Goal: Task Accomplishment & Management: Use online tool/utility

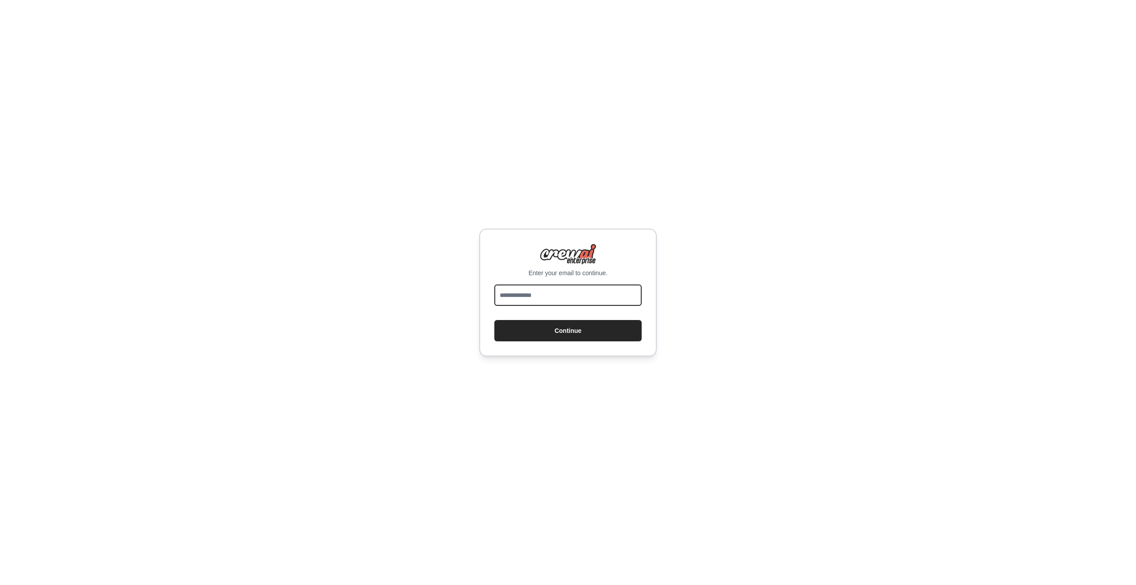
click at [580, 293] on input "email" at bounding box center [567, 294] width 147 height 21
type input "**********"
click at [494, 320] on button "Continue" at bounding box center [567, 330] width 147 height 21
click at [560, 347] on div "**********" at bounding box center [567, 293] width 177 height 128
click at [563, 336] on button "Continue" at bounding box center [567, 330] width 147 height 21
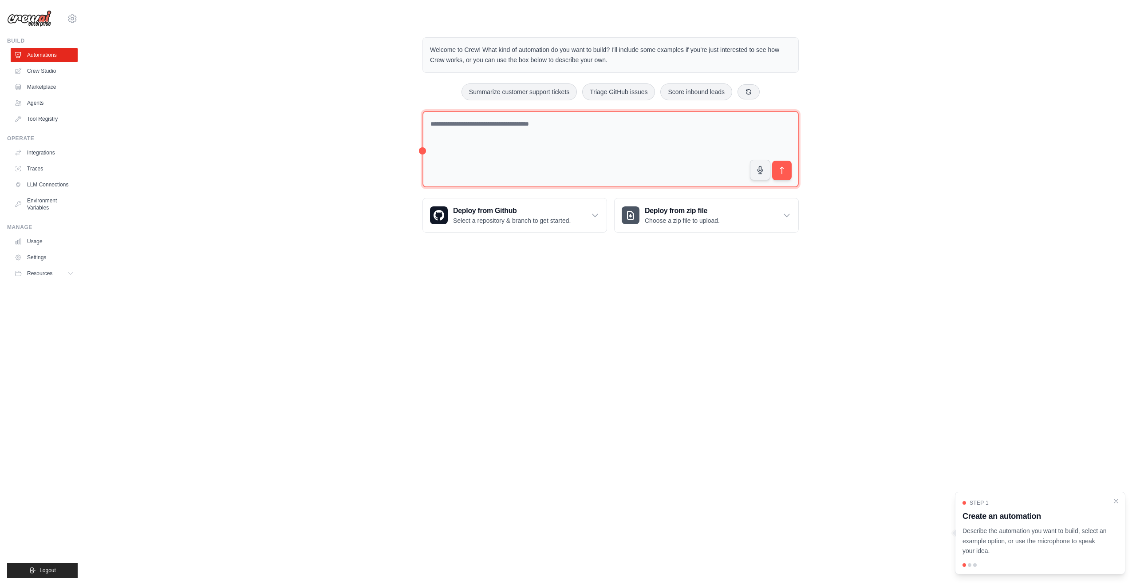
click at [633, 146] on textarea at bounding box center [610, 149] width 376 height 77
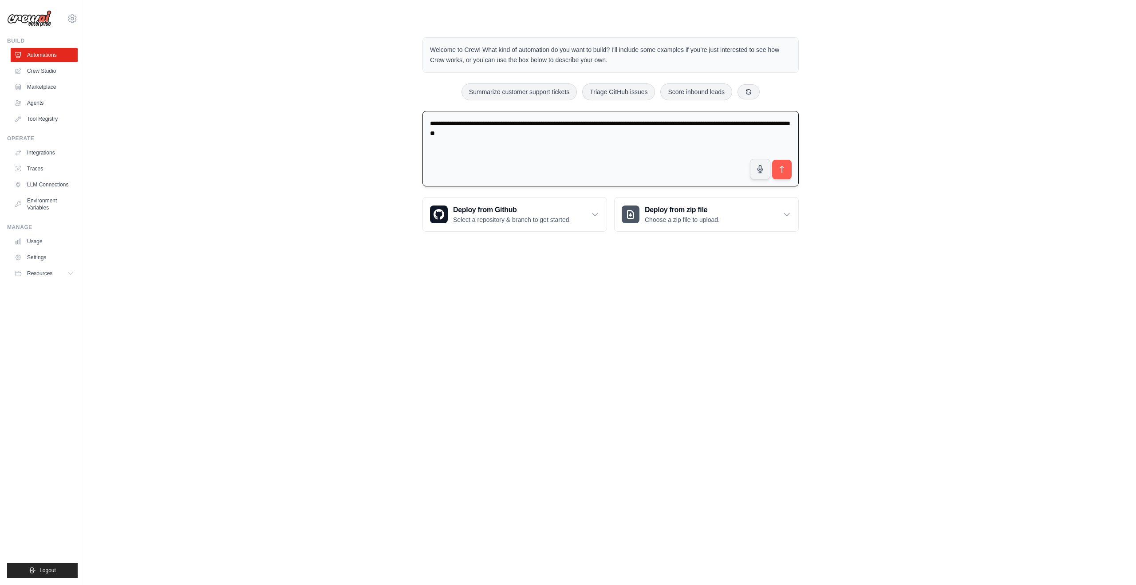
click at [541, 135] on textarea "**********" at bounding box center [610, 149] width 376 height 76
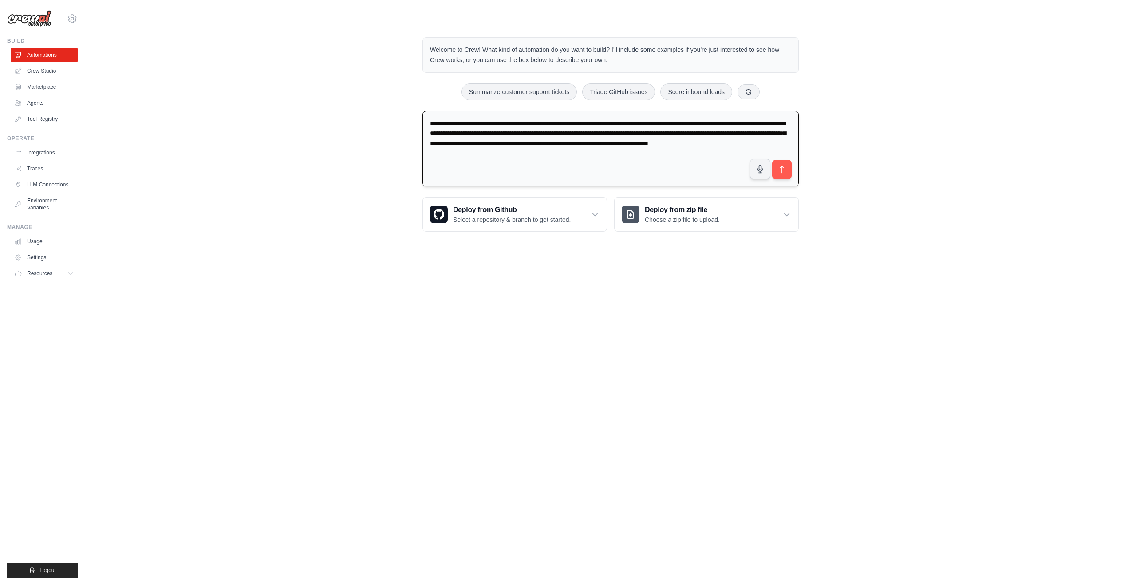
click at [520, 150] on textarea "**********" at bounding box center [610, 149] width 376 height 76
click at [506, 156] on textarea "**********" at bounding box center [610, 149] width 376 height 76
click at [527, 156] on textarea "**********" at bounding box center [610, 149] width 376 height 76
type textarea "**********"
click at [786, 169] on icon "submit" at bounding box center [781, 169] width 9 height 9
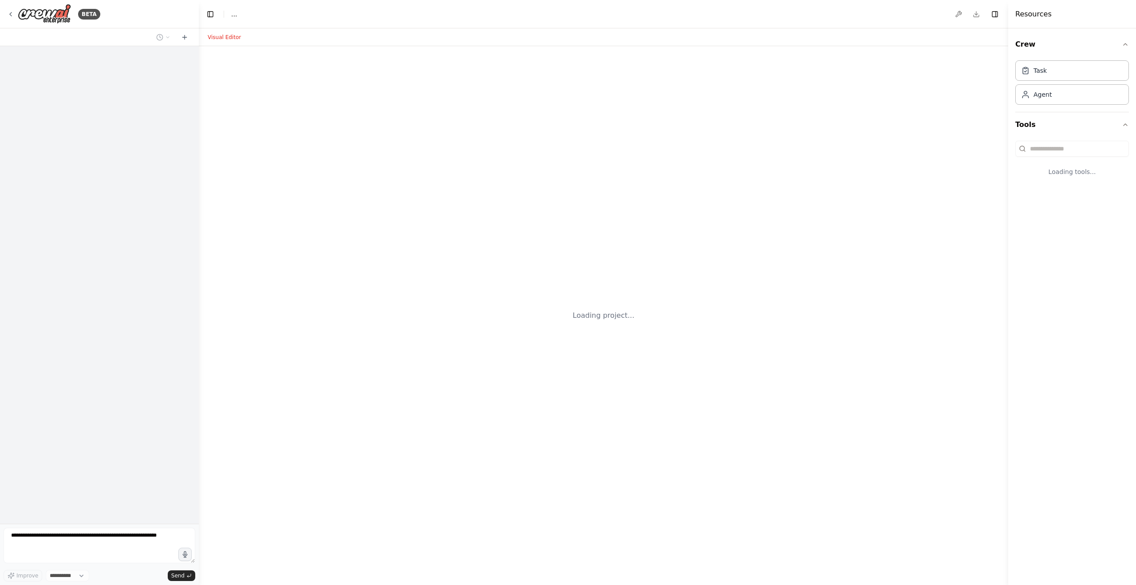
select select "****"
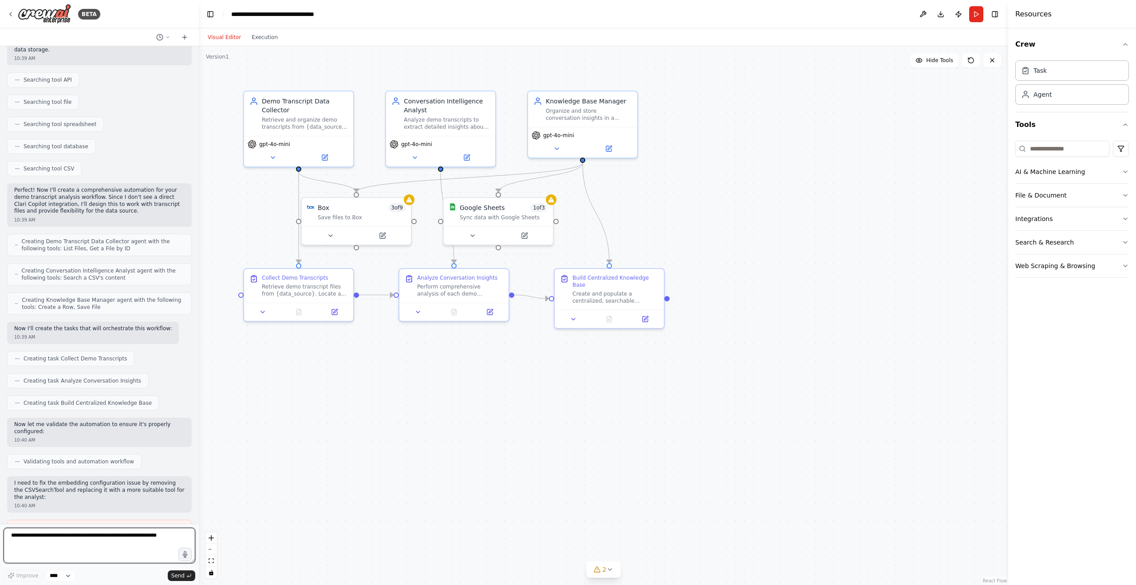
scroll to position [185, 0]
click at [274, 159] on button at bounding box center [273, 155] width 50 height 11
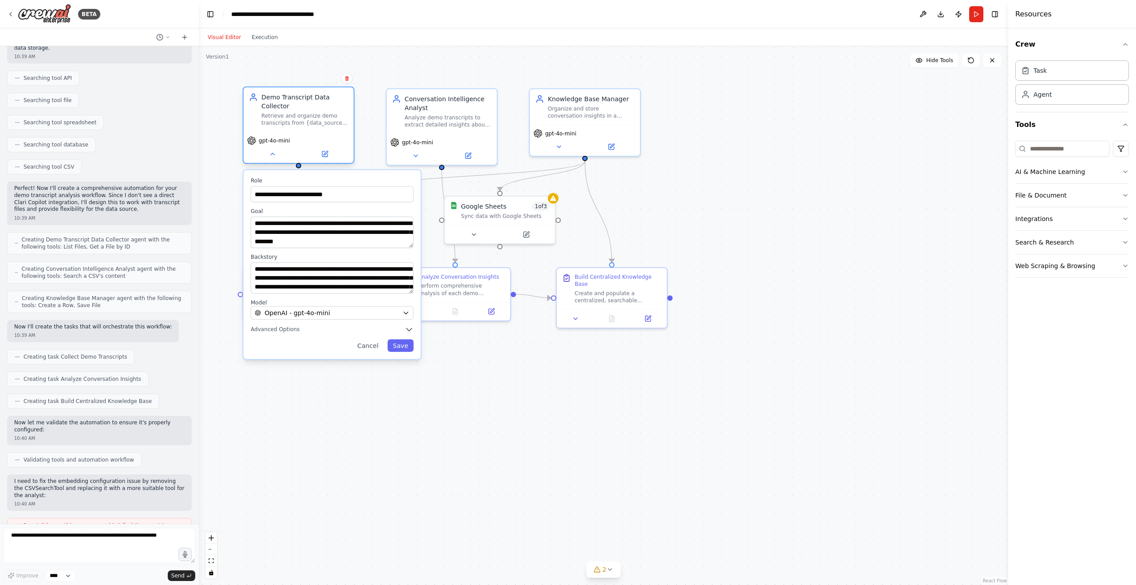
click at [274, 160] on div "gpt-4o-mini" at bounding box center [299, 147] width 110 height 31
click at [272, 154] on icon at bounding box center [273, 154] width 4 height 2
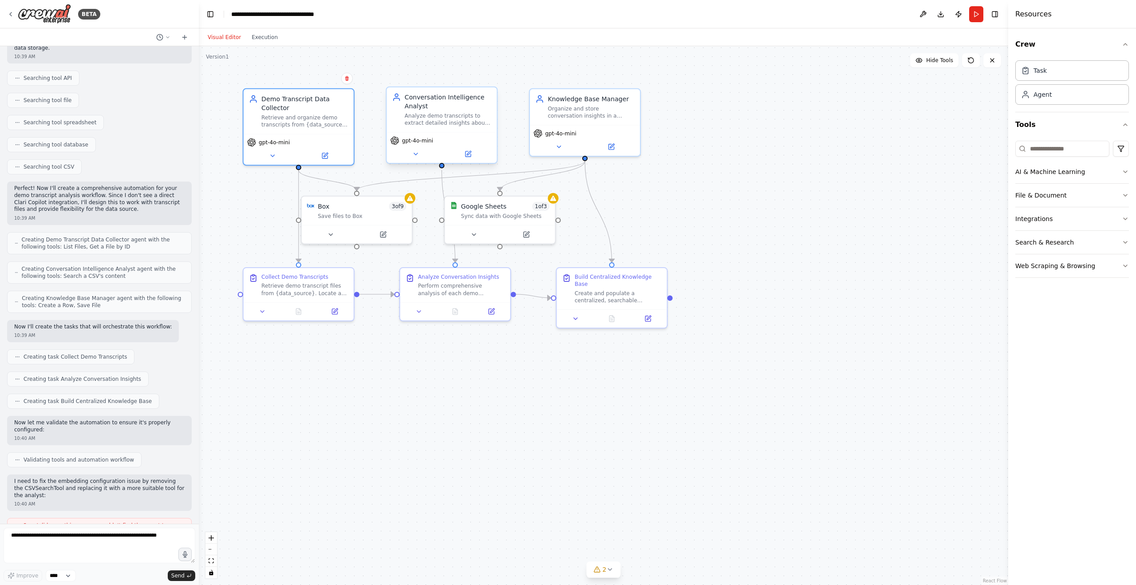
click at [414, 159] on div "gpt-4o-mini" at bounding box center [441, 147] width 110 height 31
click at [417, 157] on icon at bounding box center [415, 153] width 7 height 7
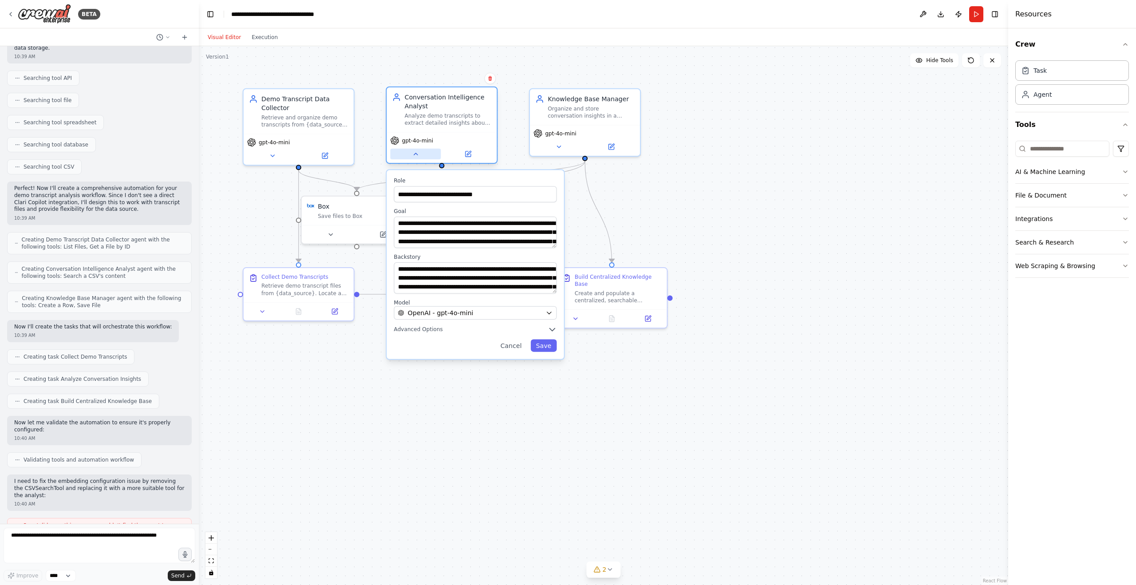
click at [418, 154] on icon at bounding box center [415, 153] width 7 height 7
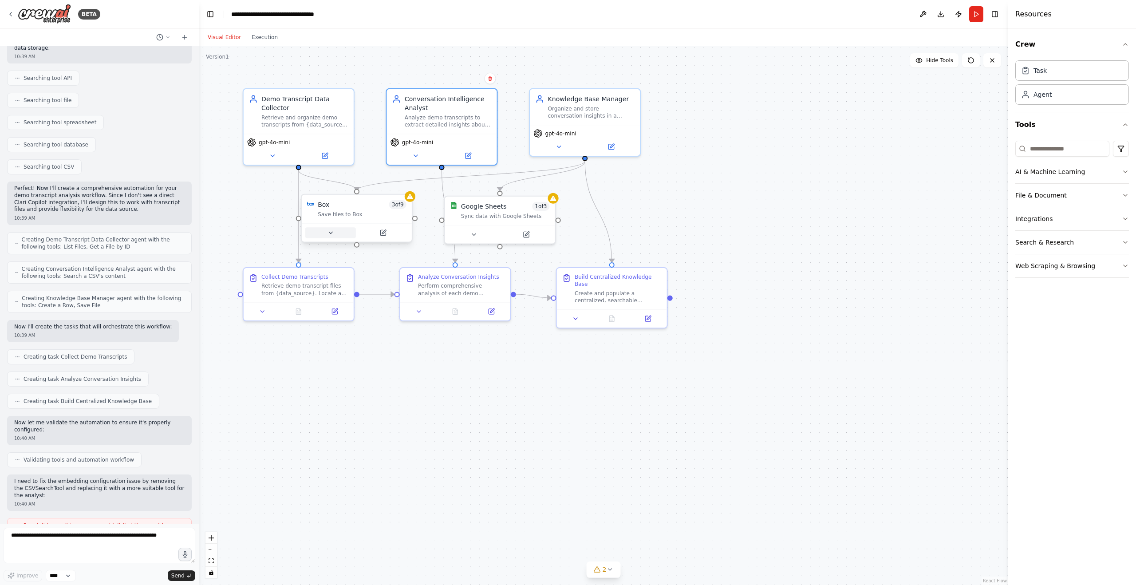
click at [329, 232] on icon at bounding box center [331, 233] width 4 height 2
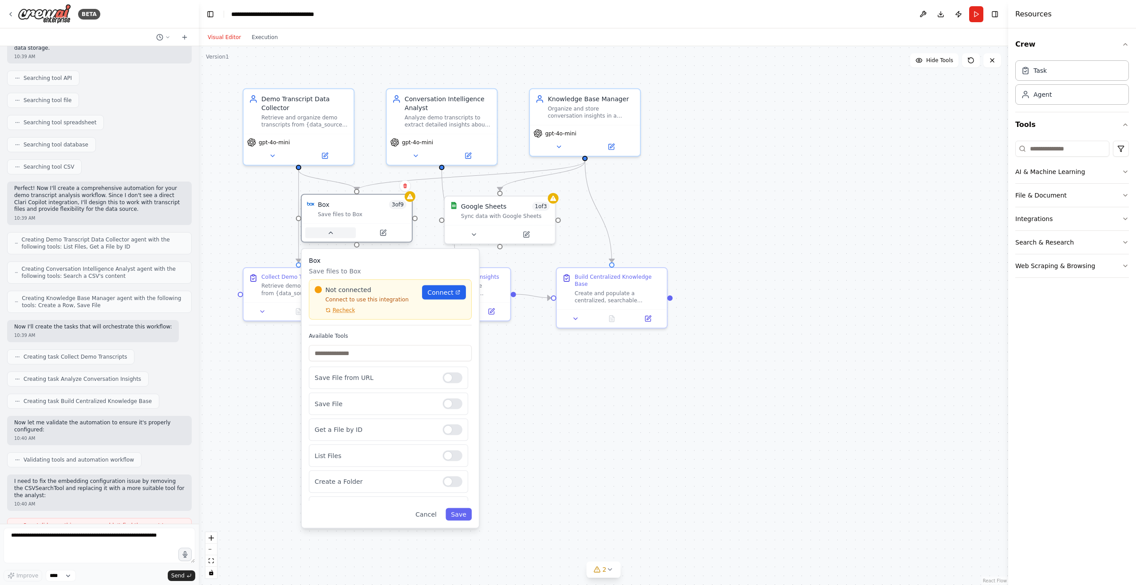
click at [328, 232] on icon at bounding box center [330, 232] width 7 height 7
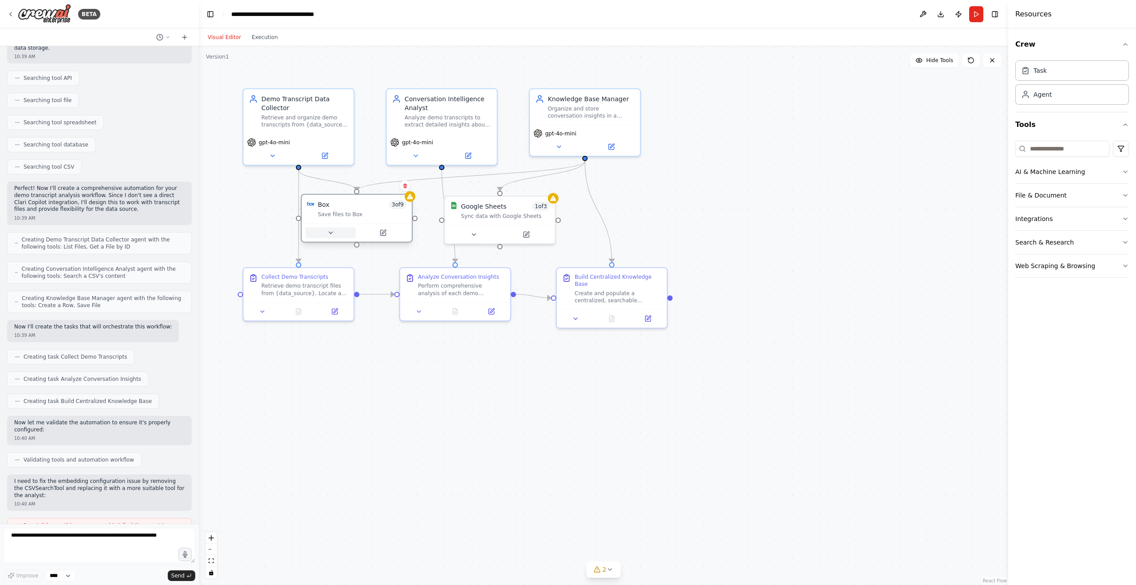
click at [330, 233] on icon at bounding box center [331, 233] width 4 height 2
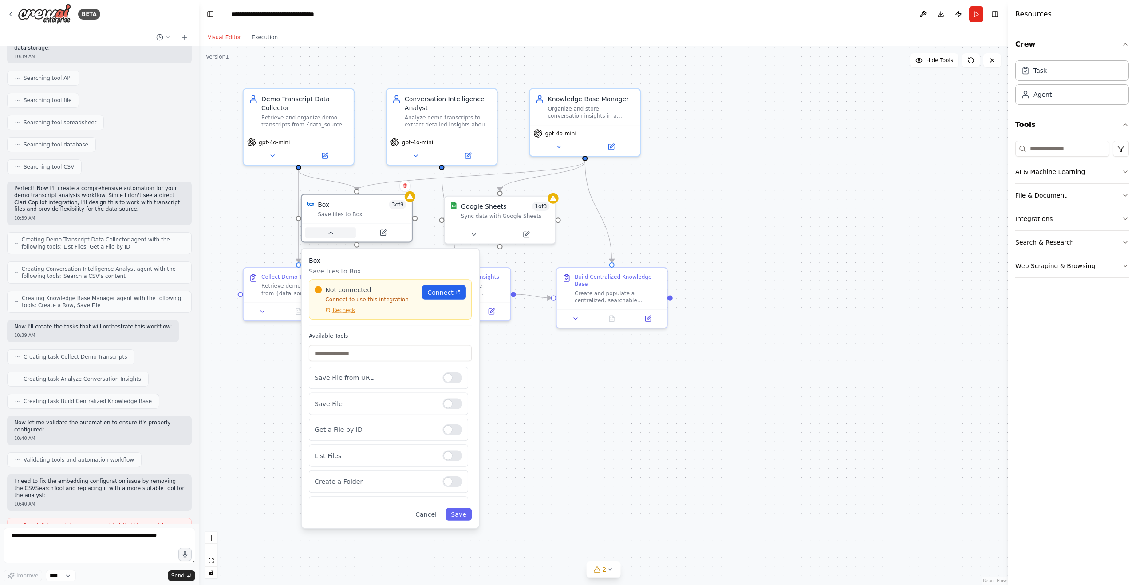
click at [330, 233] on icon at bounding box center [331, 233] width 4 height 2
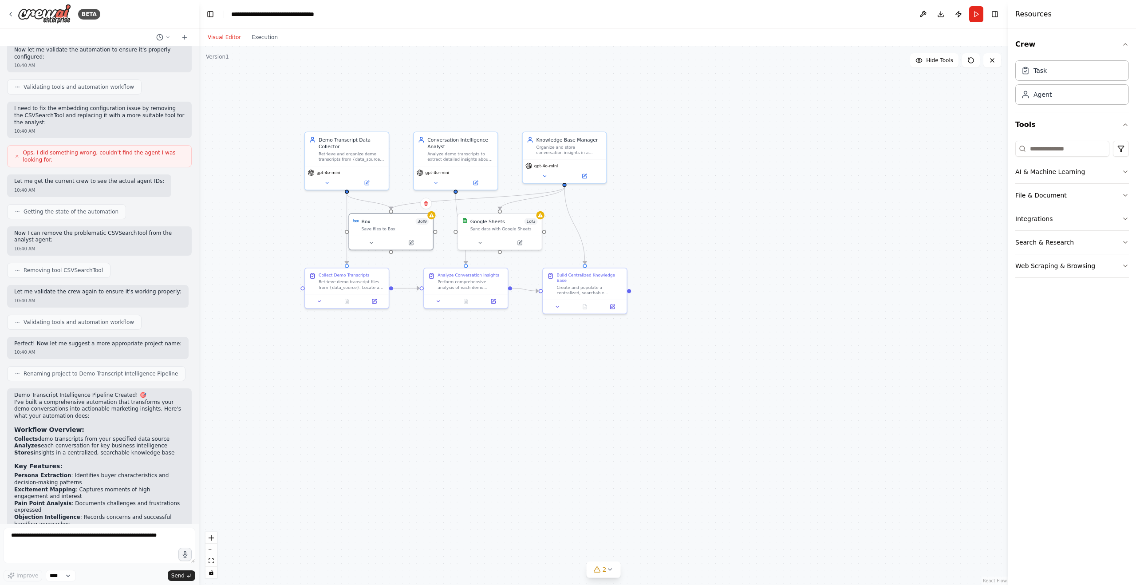
scroll to position [559, 0]
click at [107, 153] on span "Ops, I did something wrong, couldn't find the agent I was looking for." at bounding box center [103, 155] width 161 height 14
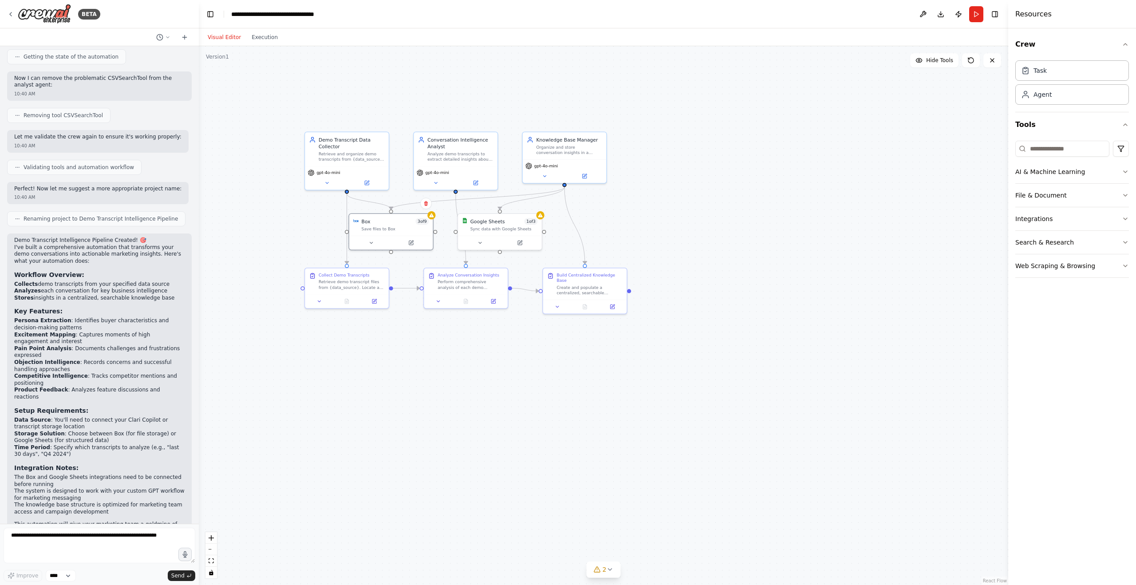
scroll to position [743, 0]
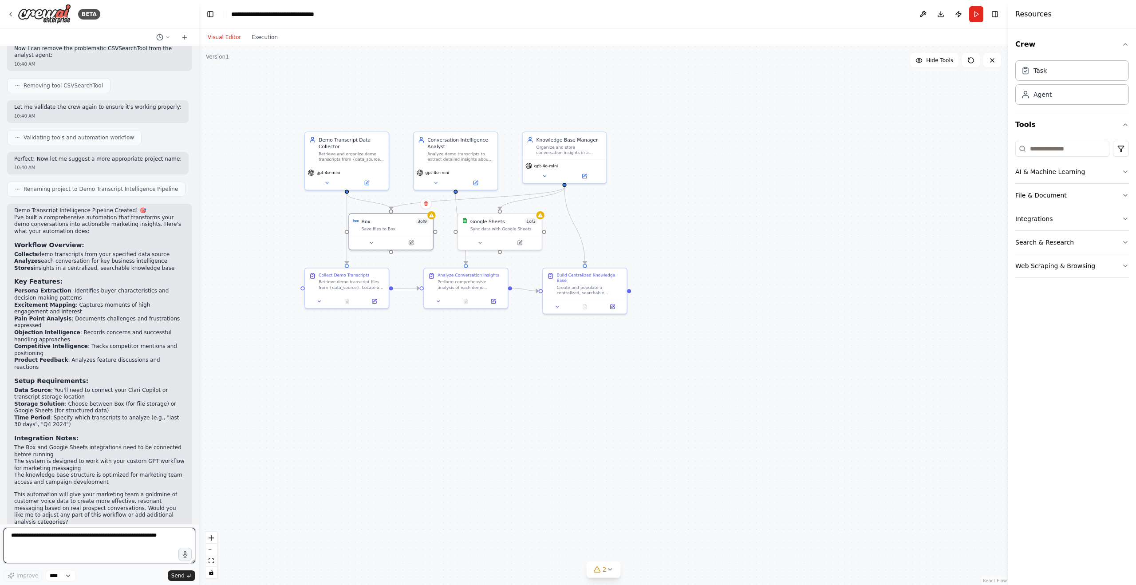
click at [126, 530] on textarea at bounding box center [100, 545] width 192 height 35
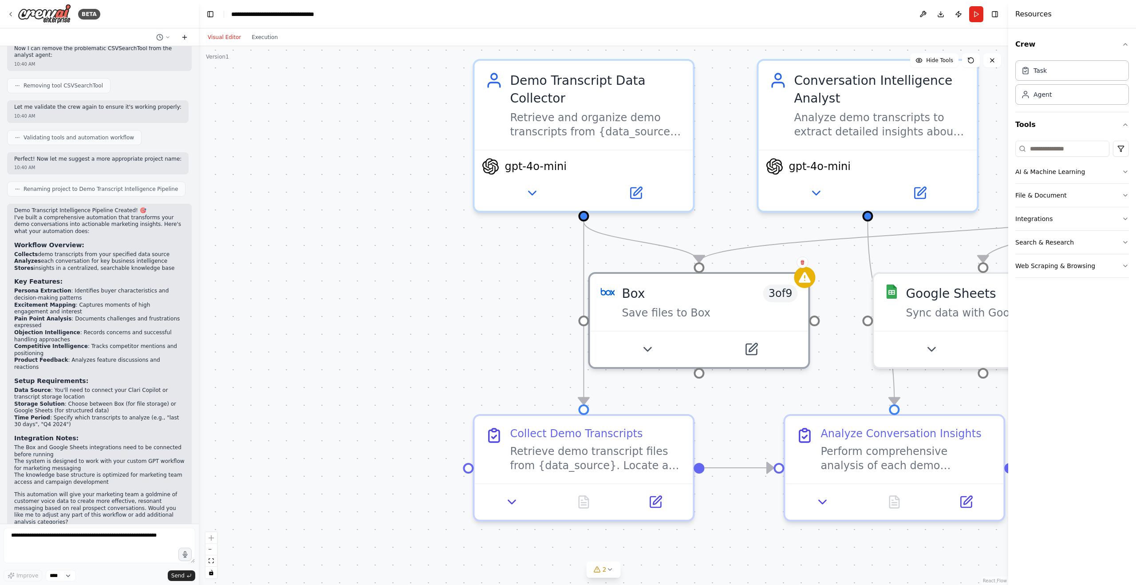
click at [185, 35] on icon at bounding box center [184, 37] width 7 height 7
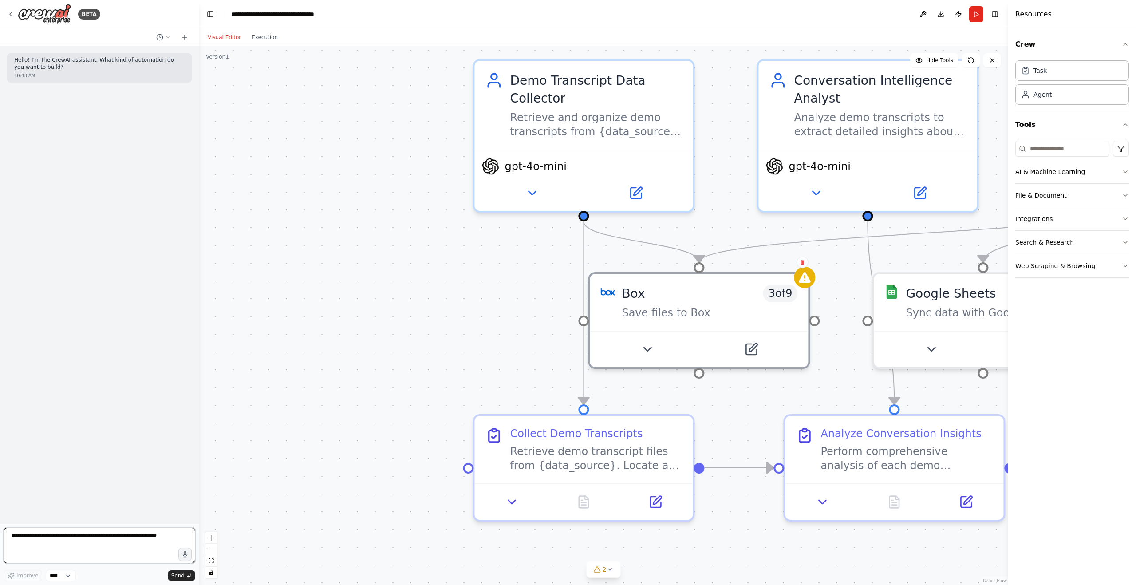
click at [52, 539] on textarea at bounding box center [100, 545] width 192 height 35
click at [223, 51] on div ".deletable-edge-delete-btn { width: 20px; height: 20px; border: 0px solid #ffff…" at bounding box center [603, 315] width 809 height 539
click at [287, 13] on div "**********" at bounding box center [281, 14] width 100 height 9
click at [993, 12] on button "Toggle Right Sidebar" at bounding box center [995, 14] width 12 height 12
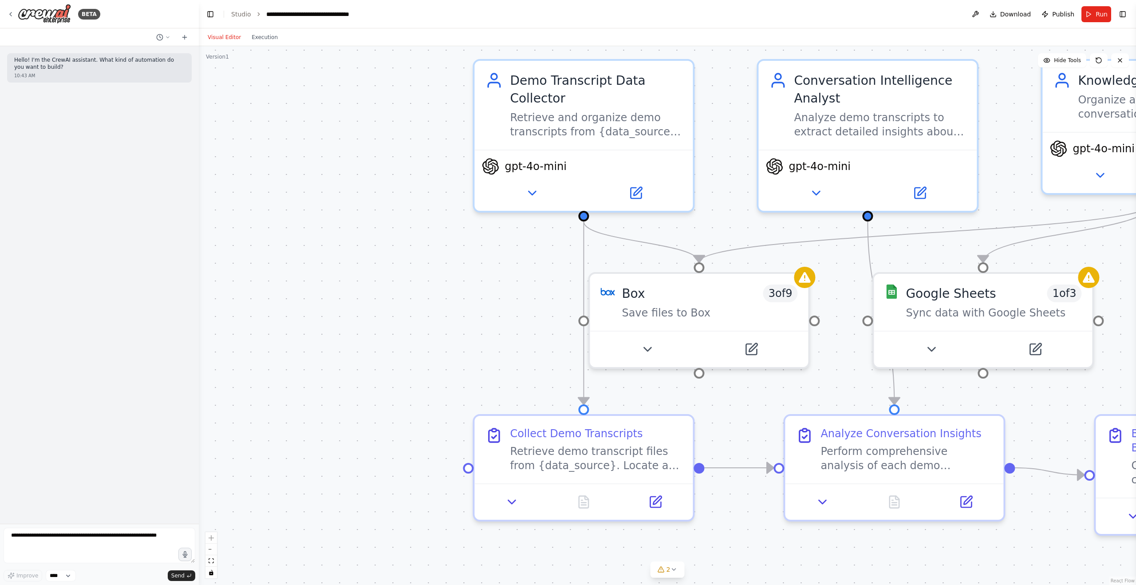
click at [110, 524] on form "Improve **** Send" at bounding box center [99, 554] width 199 height 61
click at [106, 555] on textarea at bounding box center [100, 545] width 192 height 35
click at [53, 540] on textarea "**********" at bounding box center [100, 545] width 192 height 35
type textarea "**********"
click at [163, 71] on div "Hello! I'm the CrewAI assistant. What kind of automation do you want to build? …" at bounding box center [99, 67] width 185 height 29
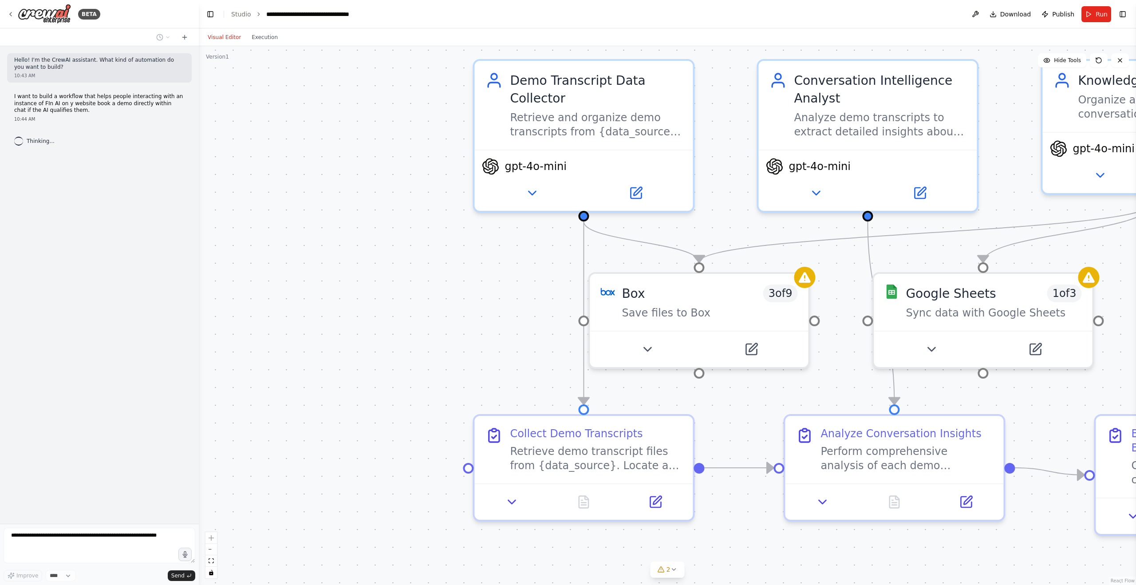
click at [125, 88] on div "Hello! I'm the CrewAI assistant. What kind of automation do you want to build? …" at bounding box center [99, 284] width 199 height 477
click at [116, 105] on p "I want to build a workflow that helps people interacting with an instance of FI…" at bounding box center [99, 103] width 170 height 21
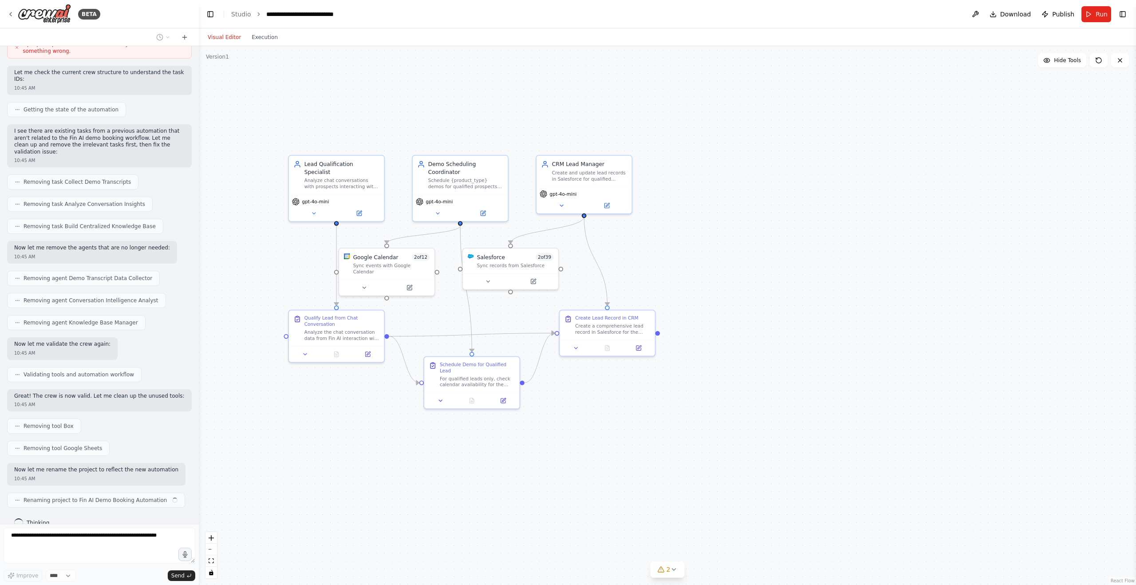
scroll to position [595, 0]
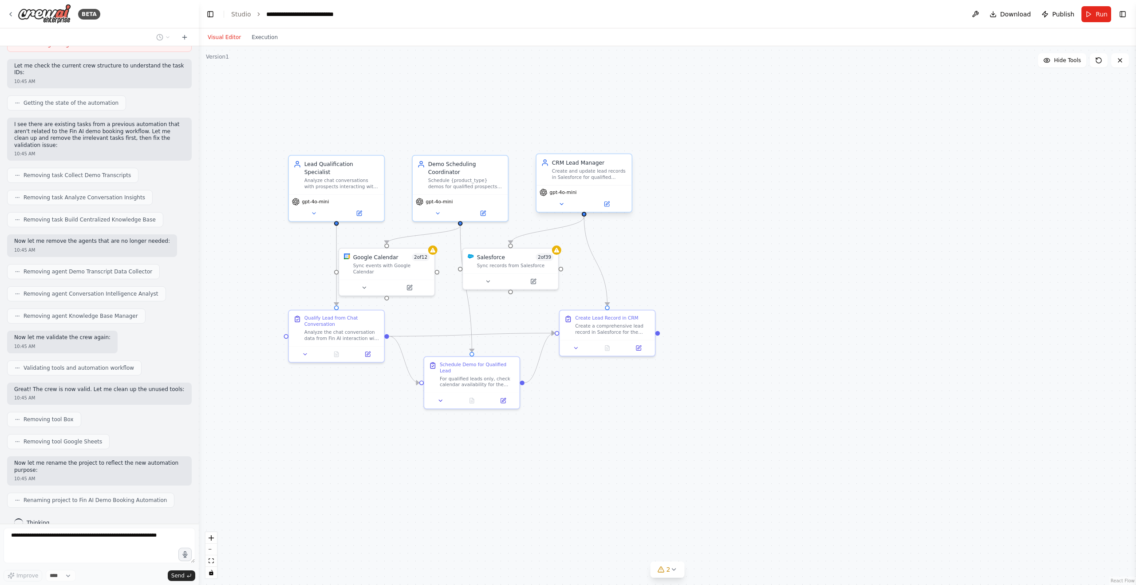
click at [563, 209] on div "gpt-4o-mini" at bounding box center [583, 198] width 95 height 27
click at [563, 207] on button at bounding box center [562, 203] width 44 height 9
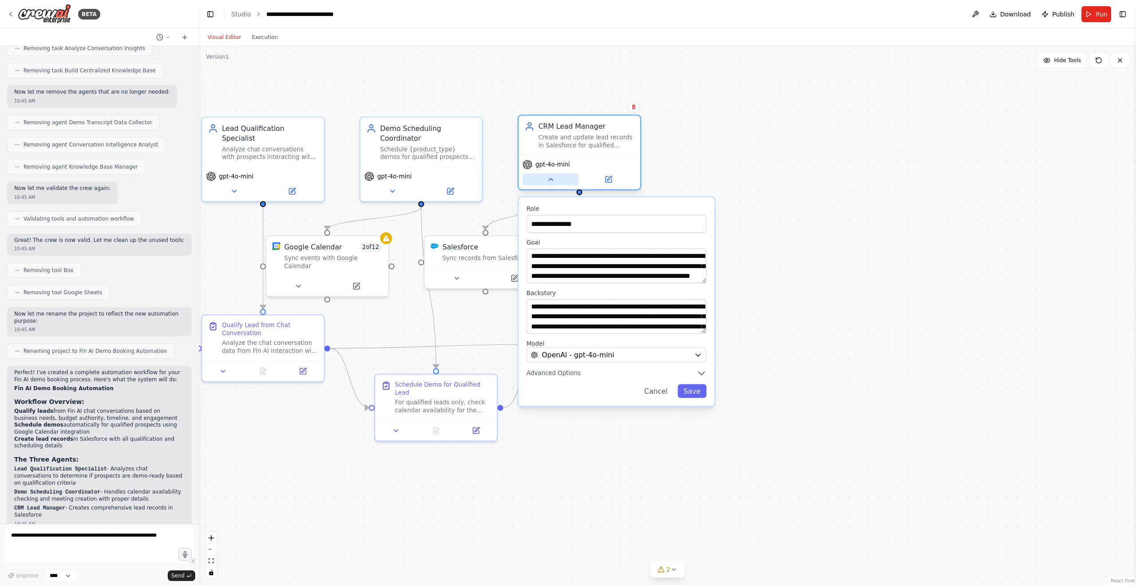
click at [554, 185] on button at bounding box center [551, 179] width 56 height 12
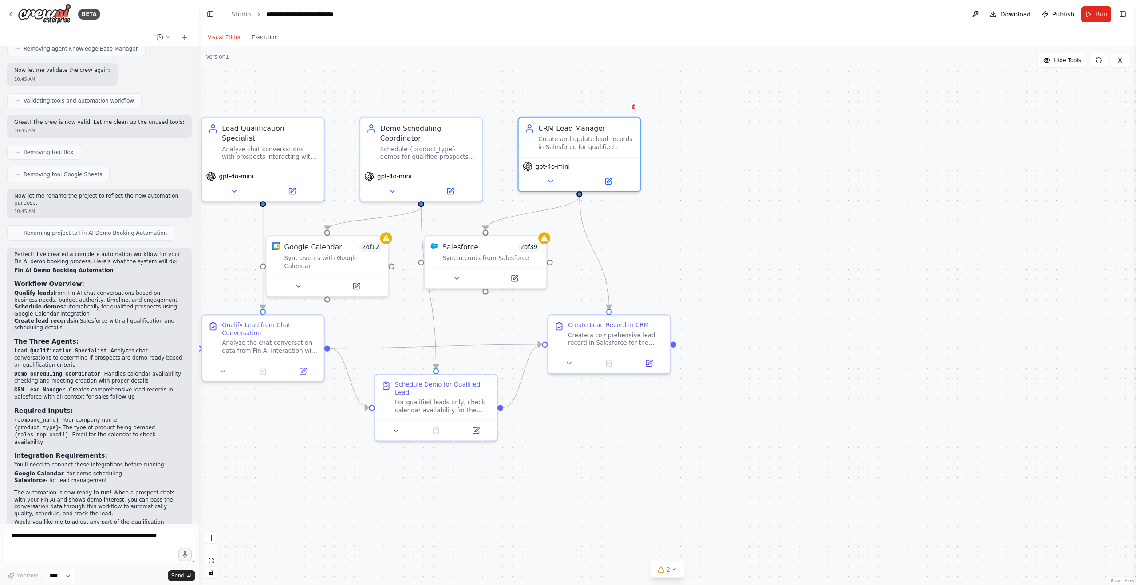
scroll to position [869, 0]
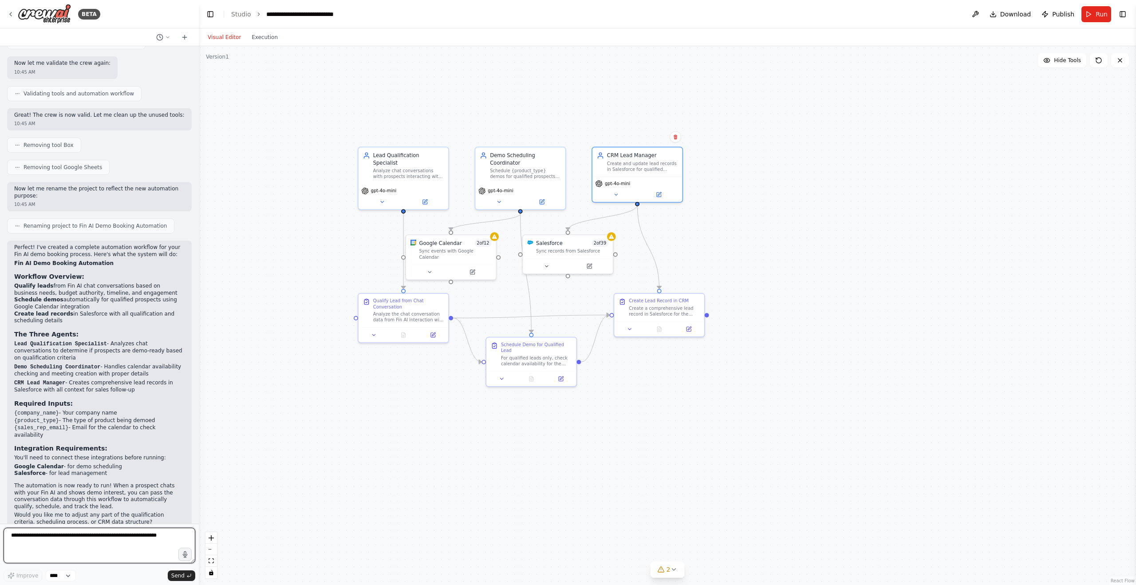
click at [111, 539] on textarea at bounding box center [100, 545] width 192 height 35
click at [112, 540] on textarea at bounding box center [100, 545] width 192 height 35
click at [83, 542] on textarea "**********" at bounding box center [100, 545] width 192 height 35
type textarea "**********"
click at [154, 550] on textarea "**********" at bounding box center [100, 545] width 192 height 35
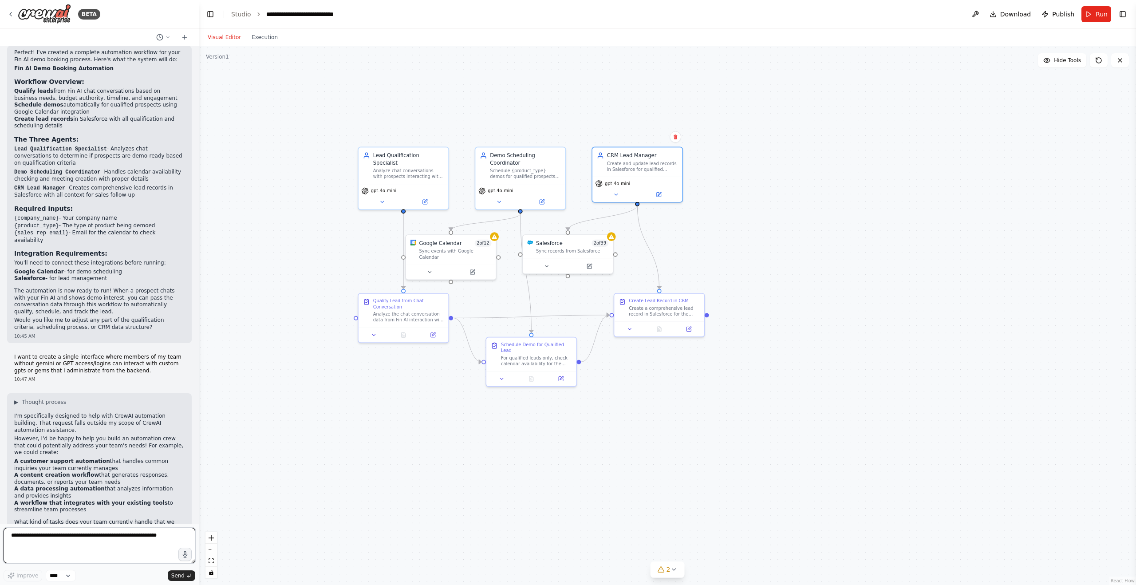
scroll to position [1078, 0]
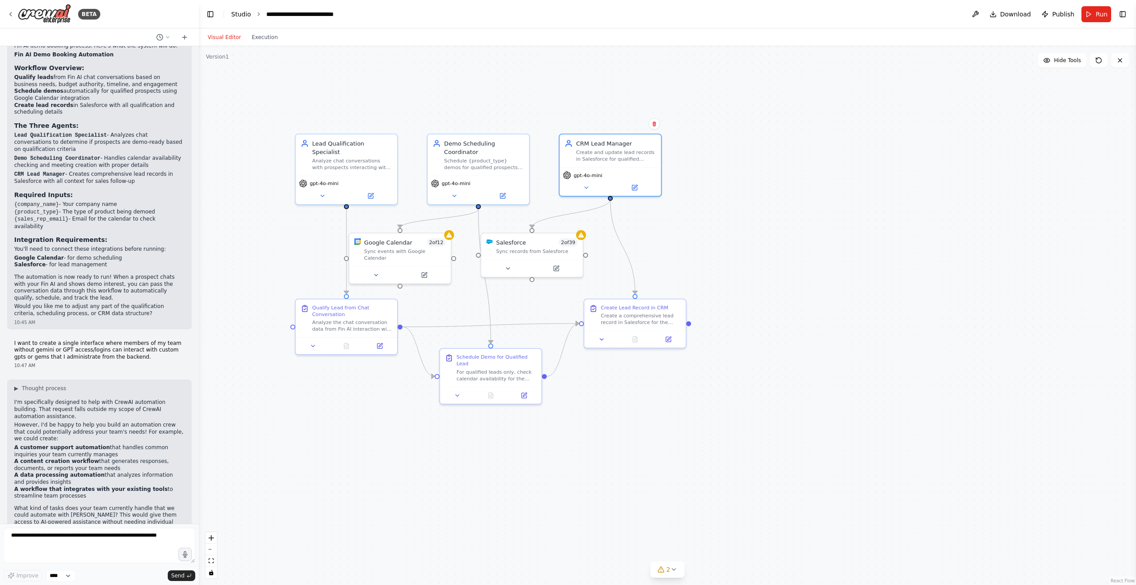
click at [242, 13] on link "Studio" at bounding box center [241, 14] width 20 height 7
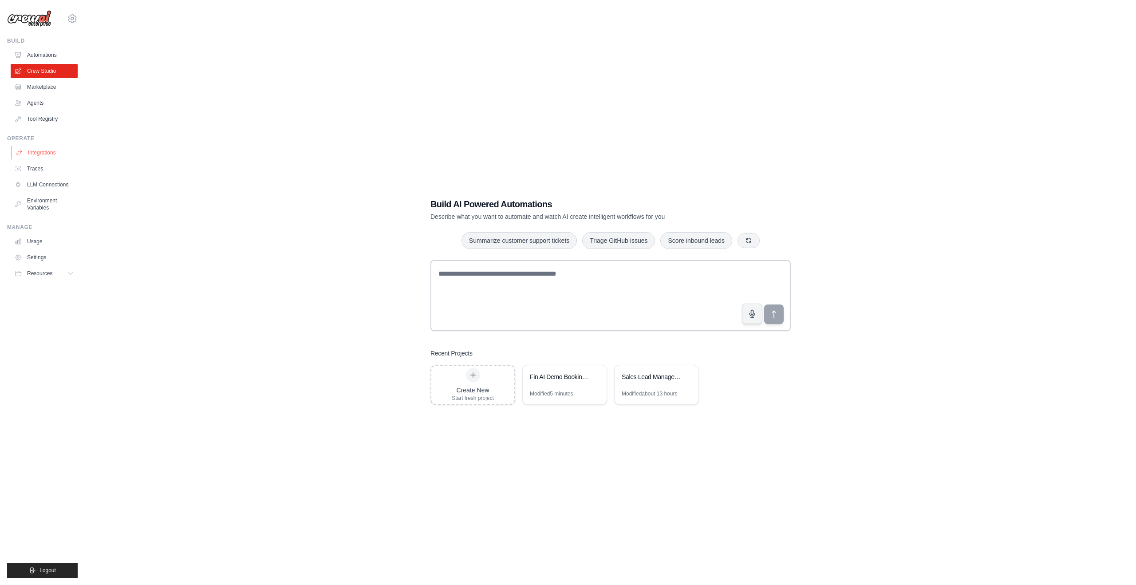
click at [23, 147] on link "Integrations" at bounding box center [45, 153] width 67 height 14
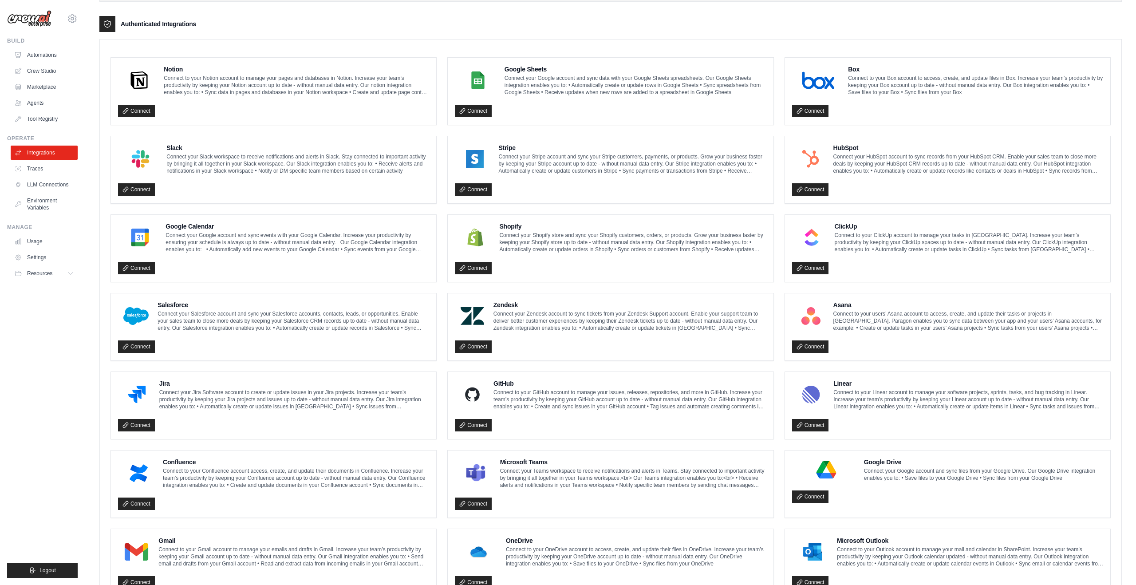
scroll to position [204, 0]
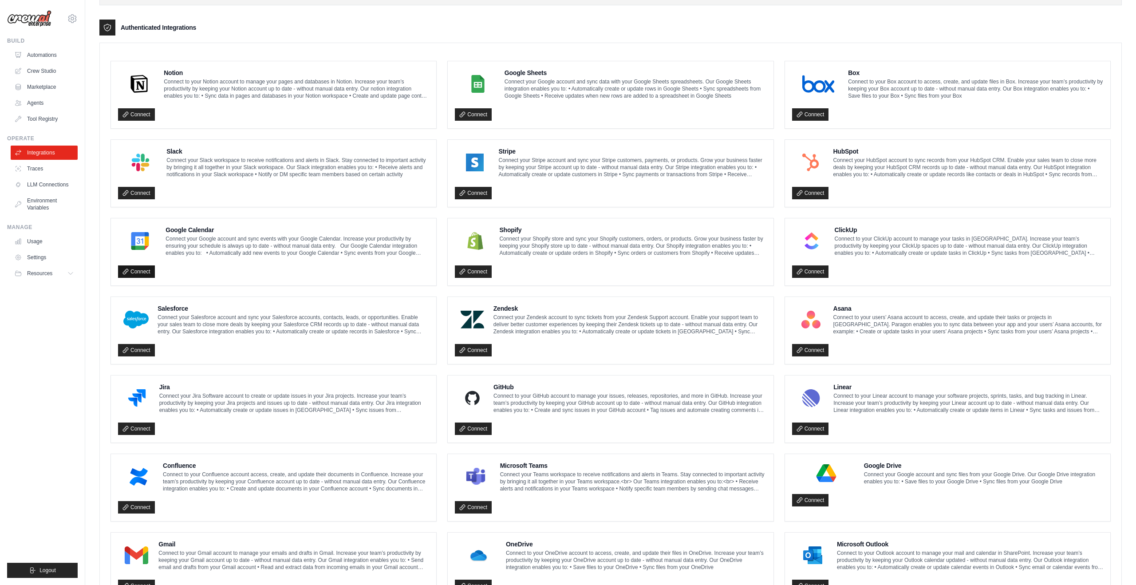
click at [130, 268] on link "Connect" at bounding box center [136, 271] width 37 height 12
click at [39, 55] on link "Automations" at bounding box center [45, 55] width 67 height 14
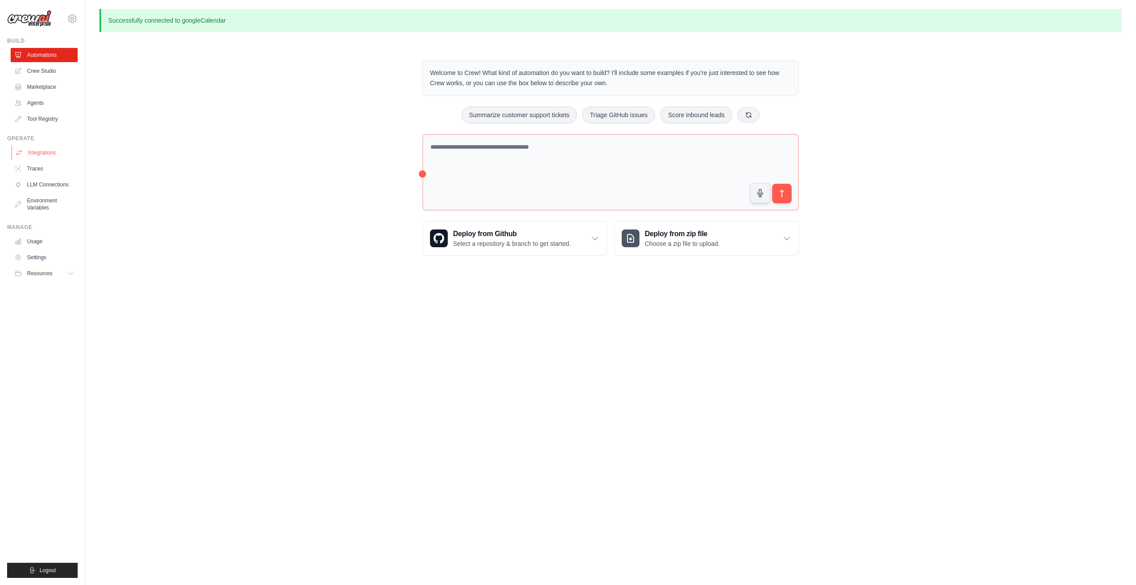
click at [23, 156] on link "Integrations" at bounding box center [45, 153] width 67 height 14
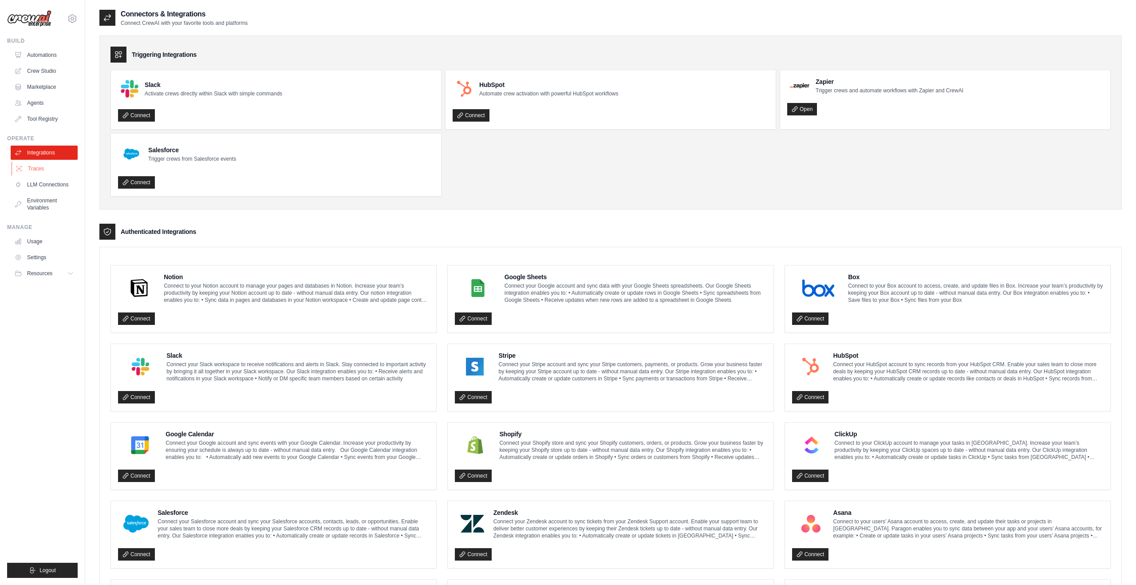
click at [31, 174] on link "Traces" at bounding box center [45, 169] width 67 height 14
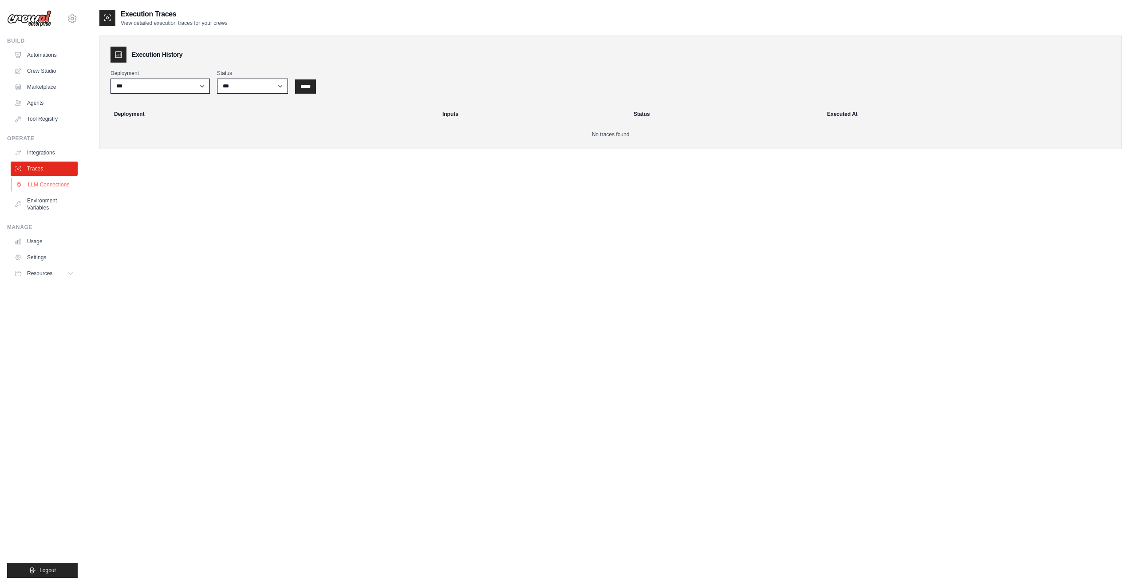
click at [31, 188] on link "LLM Connections" at bounding box center [45, 184] width 67 height 14
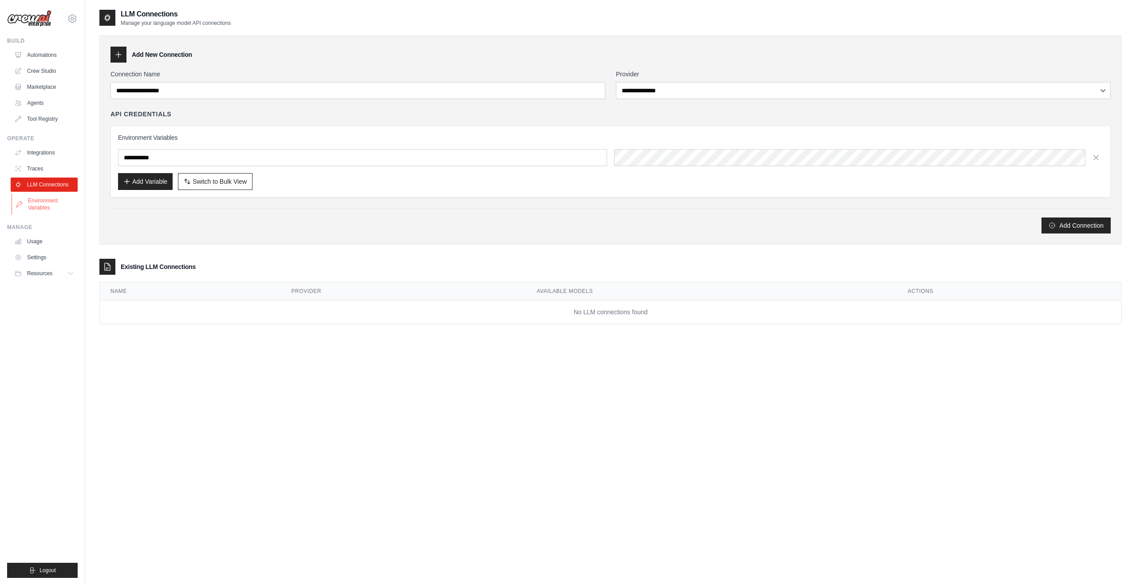
click at [30, 205] on link "Environment Variables" at bounding box center [45, 203] width 67 height 21
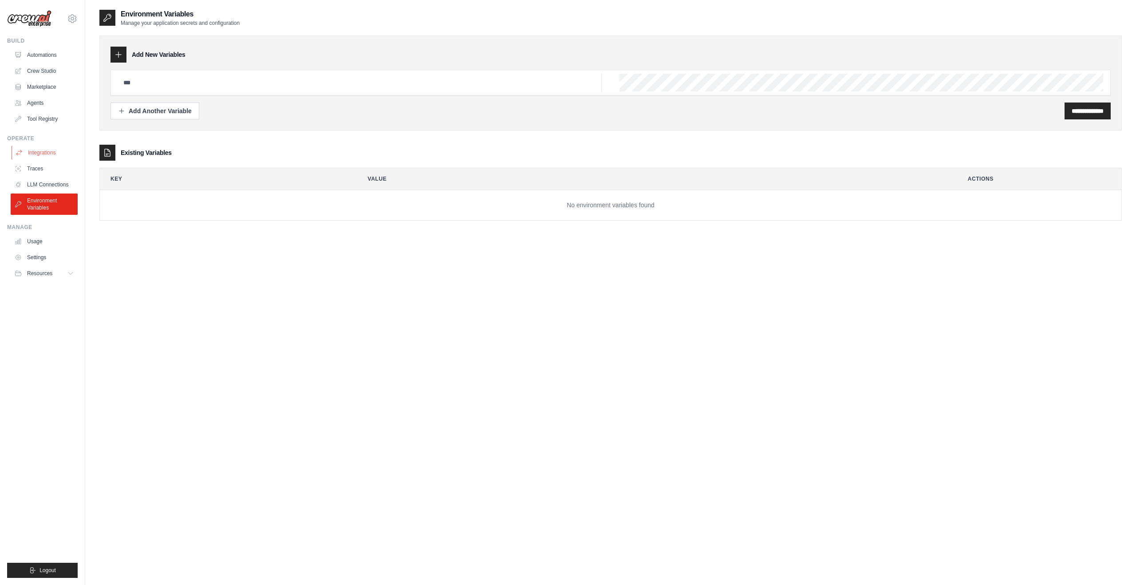
click at [29, 148] on link "Integrations" at bounding box center [45, 153] width 67 height 14
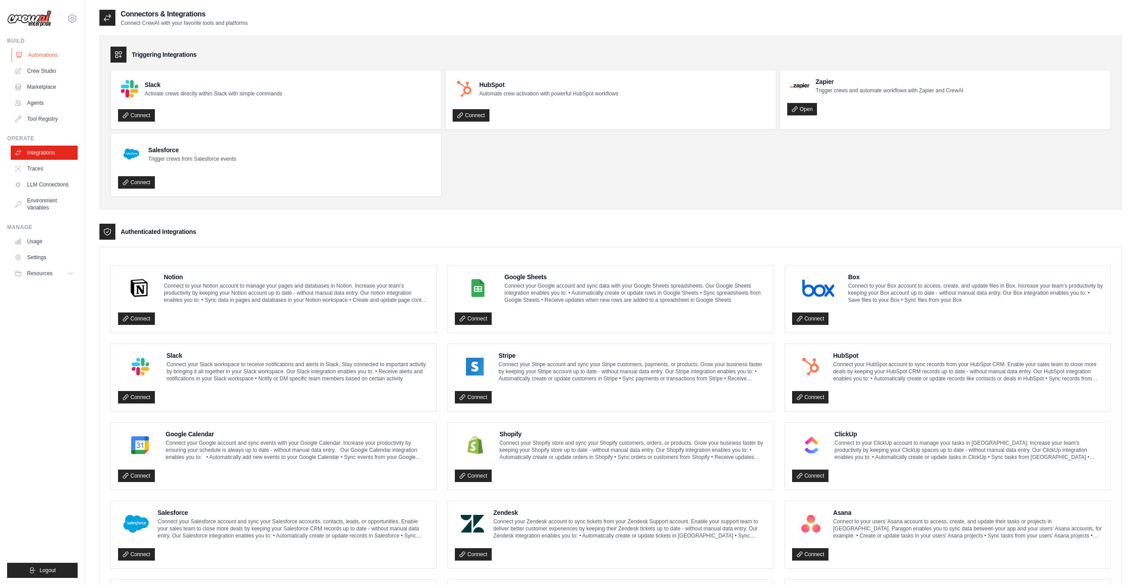
click at [37, 52] on link "Automations" at bounding box center [45, 55] width 67 height 14
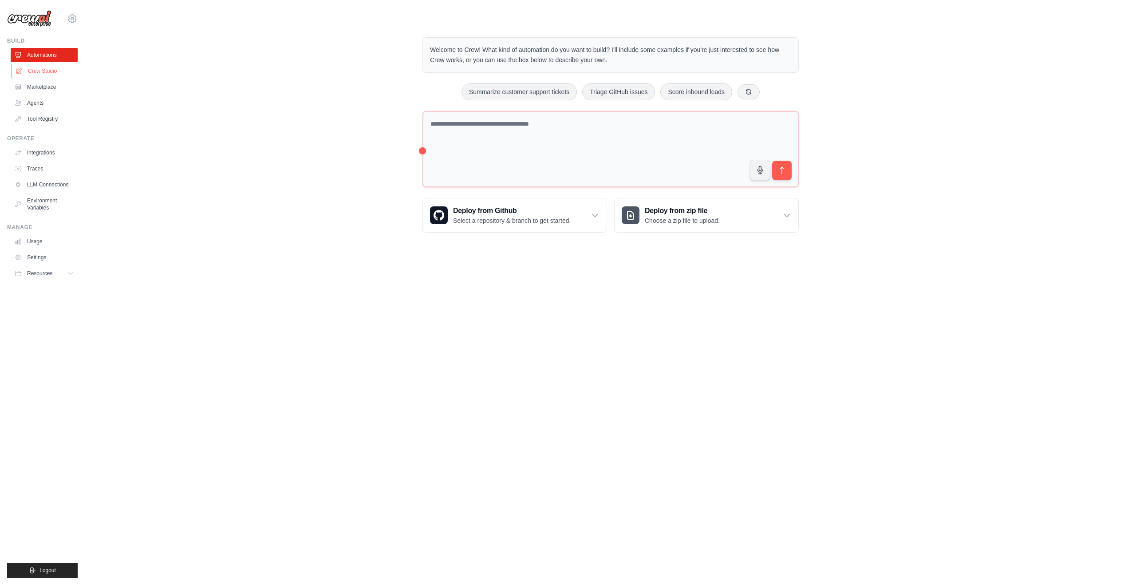
click at [38, 70] on link "Crew Studio" at bounding box center [45, 71] width 67 height 14
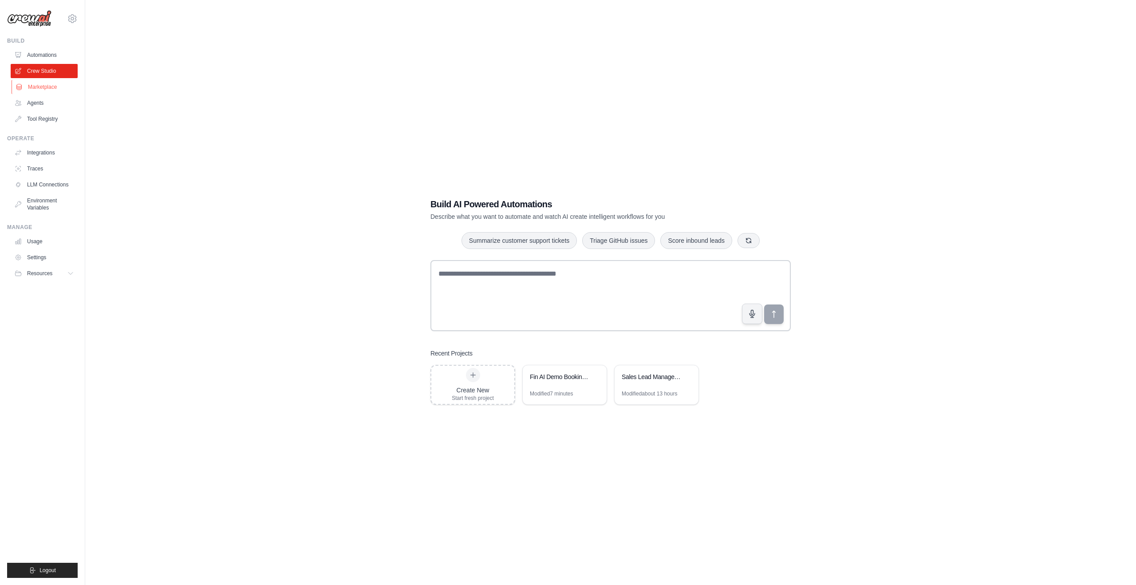
click at [38, 88] on link "Marketplace" at bounding box center [45, 87] width 67 height 14
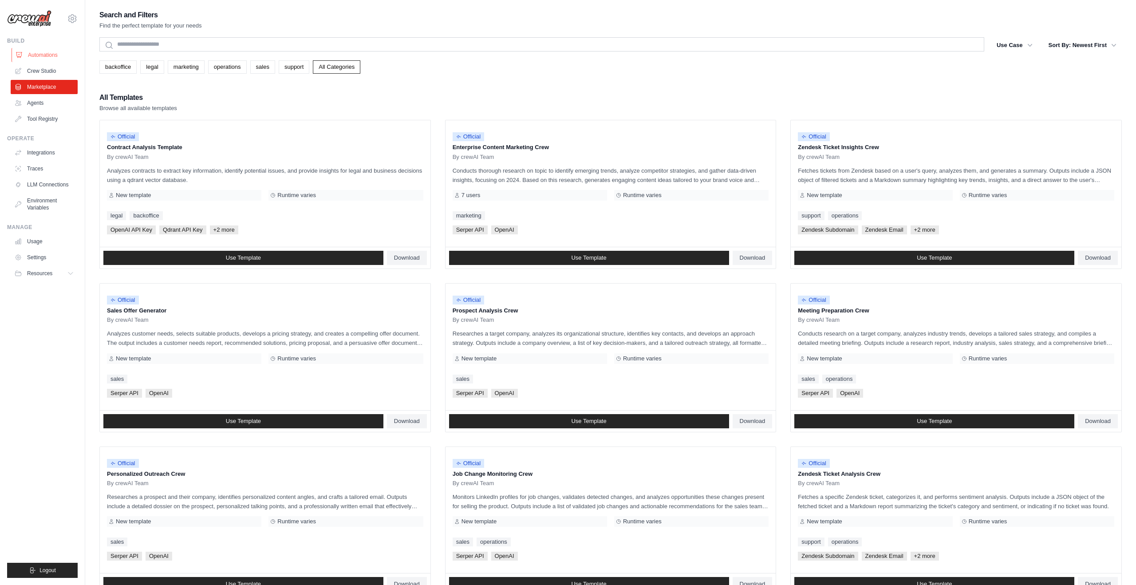
click at [37, 59] on link "Automations" at bounding box center [45, 55] width 67 height 14
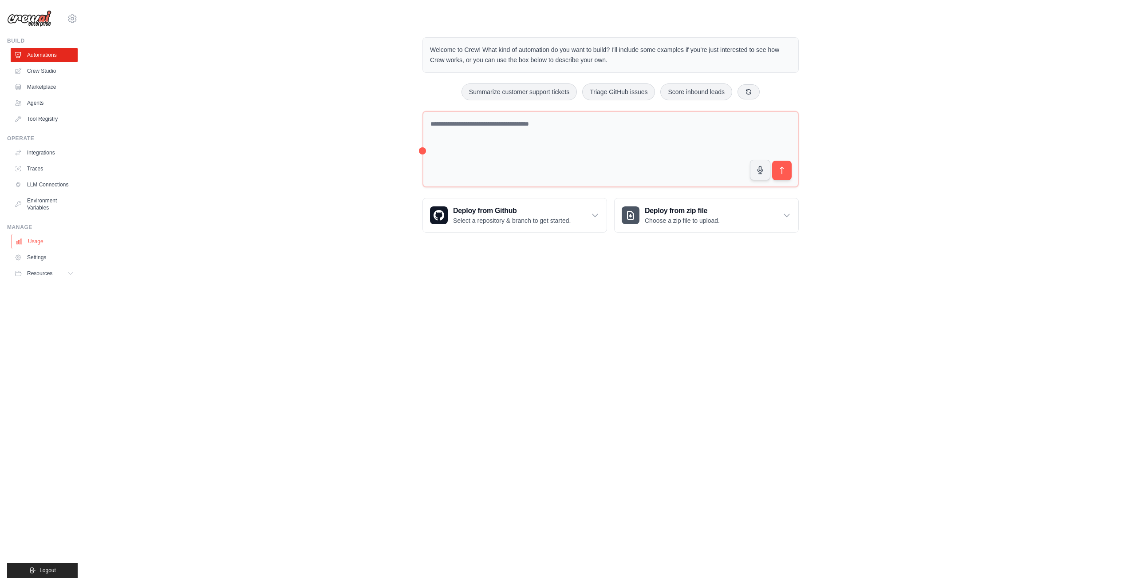
click at [29, 246] on link "Usage" at bounding box center [45, 241] width 67 height 14
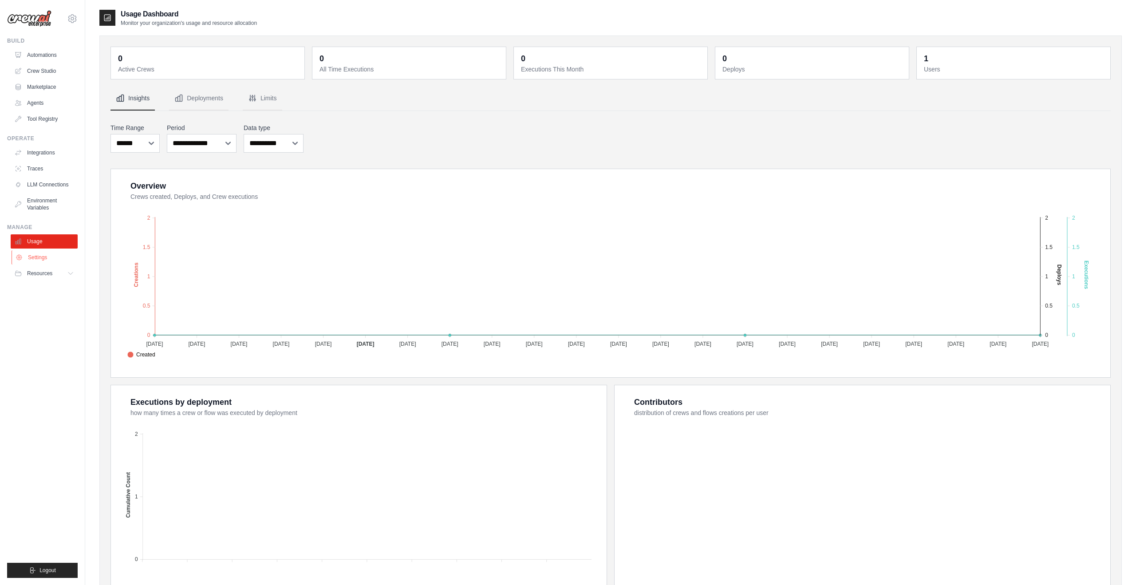
click at [32, 264] on link "Settings" at bounding box center [45, 257] width 67 height 14
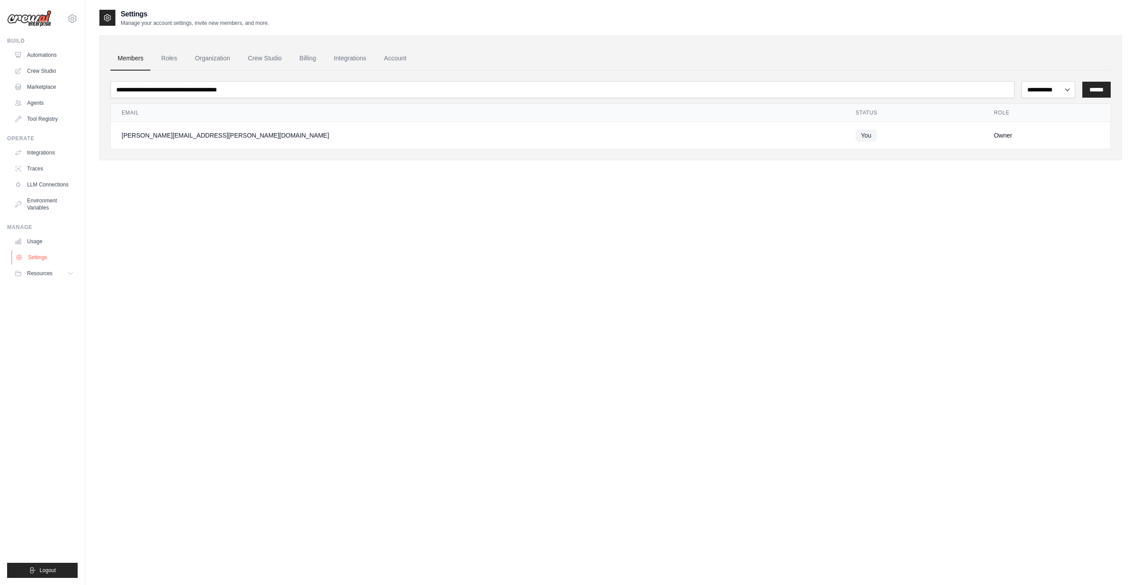
click at [38, 251] on link "Settings" at bounding box center [45, 257] width 67 height 14
click at [29, 59] on link "Automations" at bounding box center [45, 55] width 67 height 14
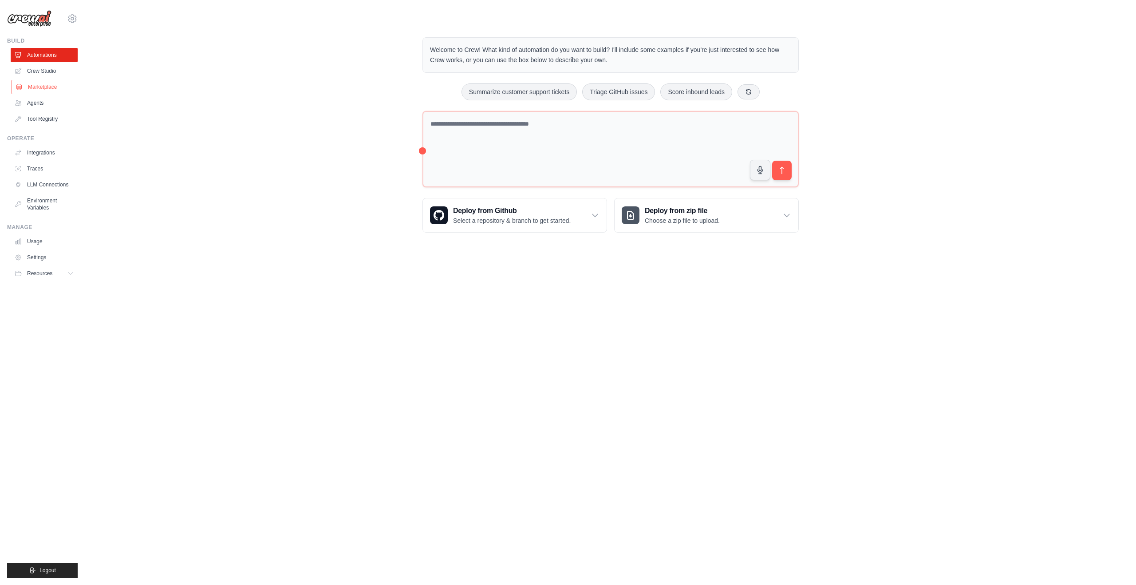
click at [41, 80] on link "Marketplace" at bounding box center [45, 87] width 67 height 14
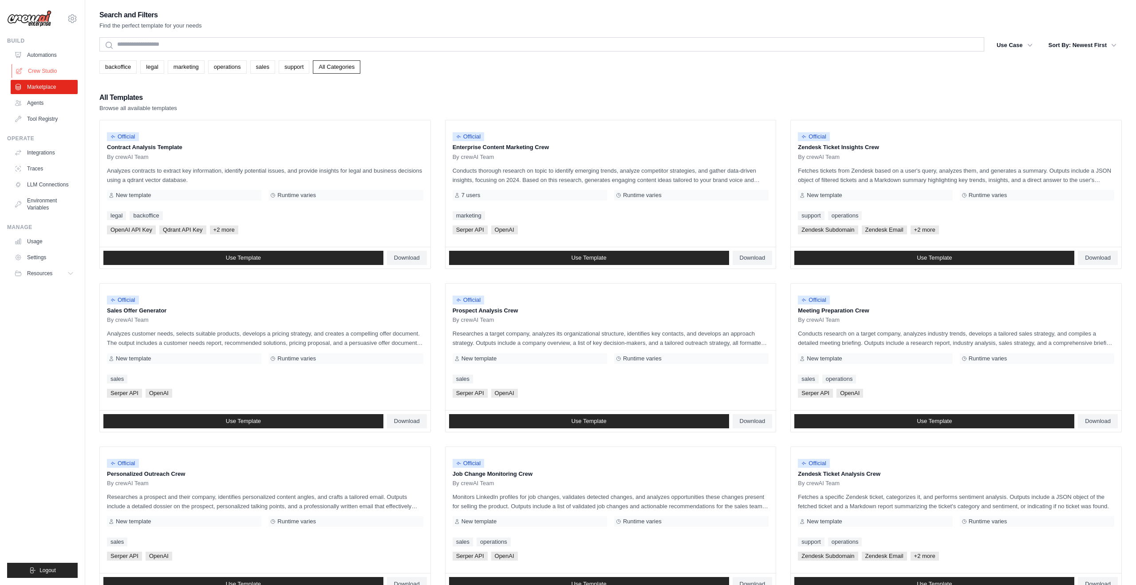
click at [43, 68] on link "Crew Studio" at bounding box center [45, 71] width 67 height 14
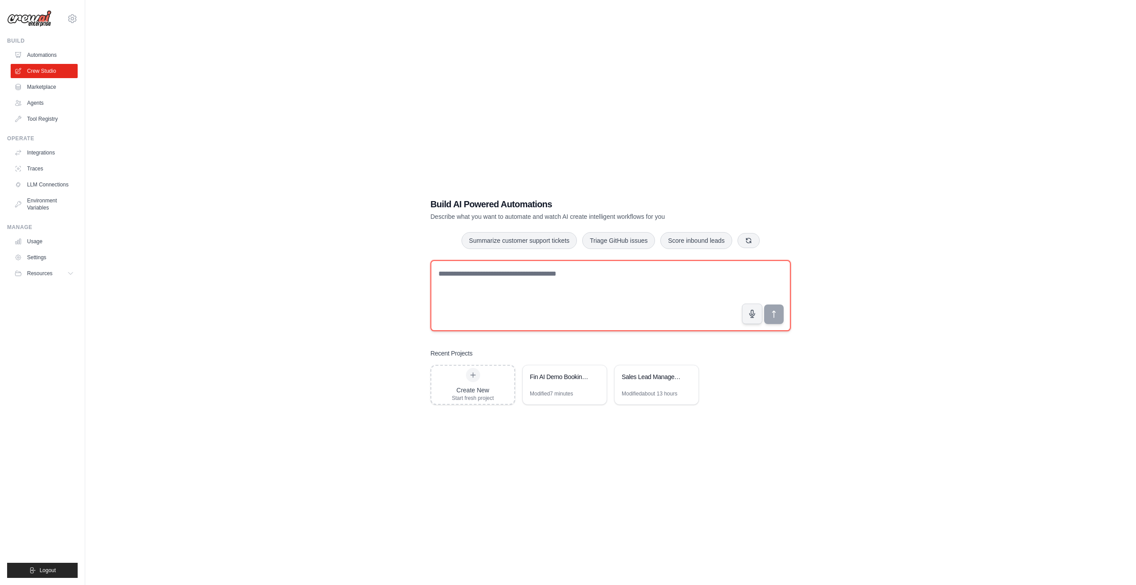
click at [540, 307] on textarea at bounding box center [610, 295] width 360 height 71
click at [577, 265] on textarea at bounding box center [610, 295] width 360 height 71
click at [522, 287] on textarea "**********" at bounding box center [610, 295] width 360 height 71
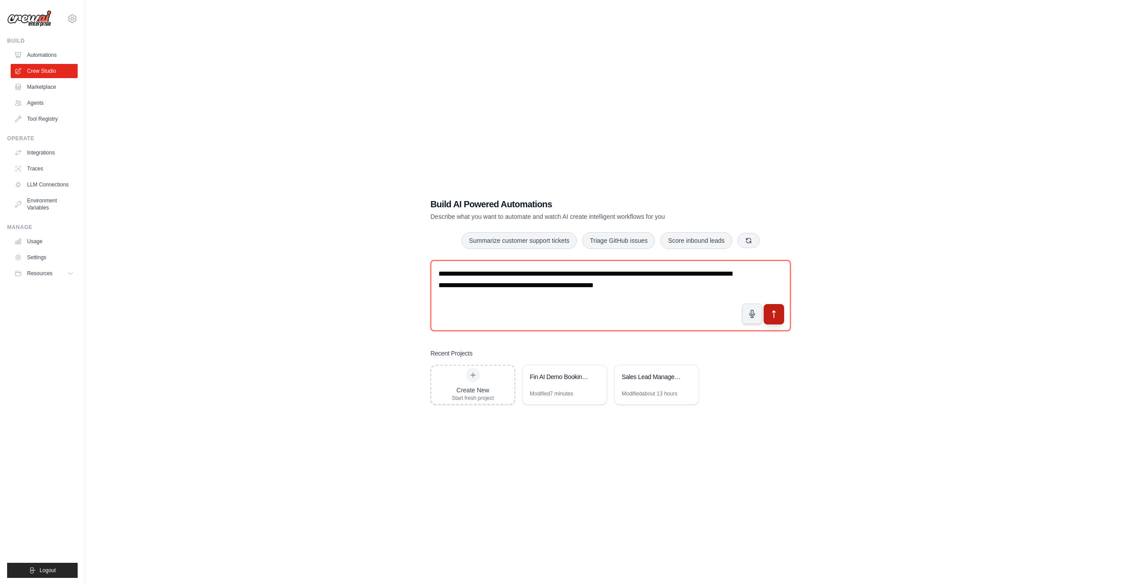
type textarea "**********"
click at [778, 314] on icon "submit" at bounding box center [773, 314] width 9 height 9
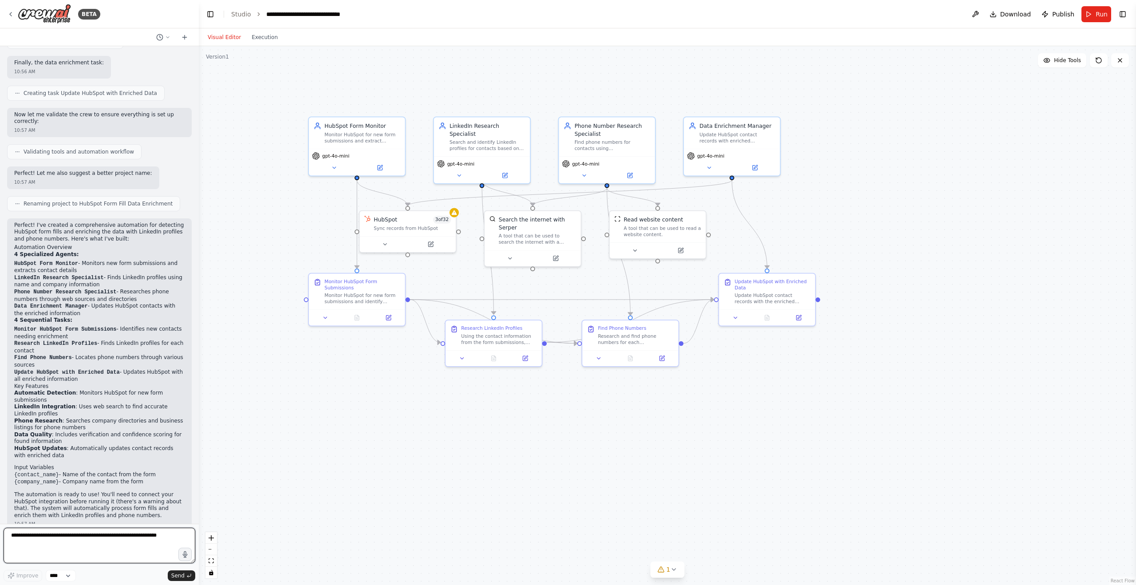
scroll to position [842, 0]
click at [466, 361] on div at bounding box center [497, 356] width 96 height 16
click at [466, 356] on icon at bounding box center [466, 357] width 3 height 2
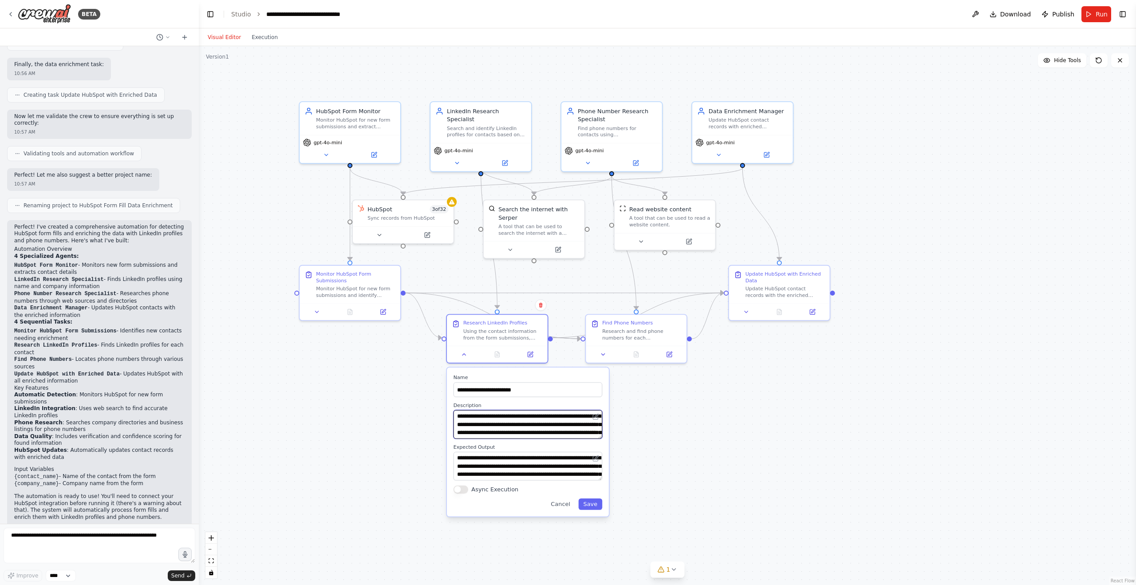
click at [507, 426] on textarea "**********" at bounding box center [527, 424] width 149 height 29
click at [592, 419] on icon at bounding box center [595, 416] width 7 height 7
click at [597, 417] on icon at bounding box center [595, 416] width 5 height 5
click at [590, 434] on textarea "**********" at bounding box center [527, 424] width 149 height 29
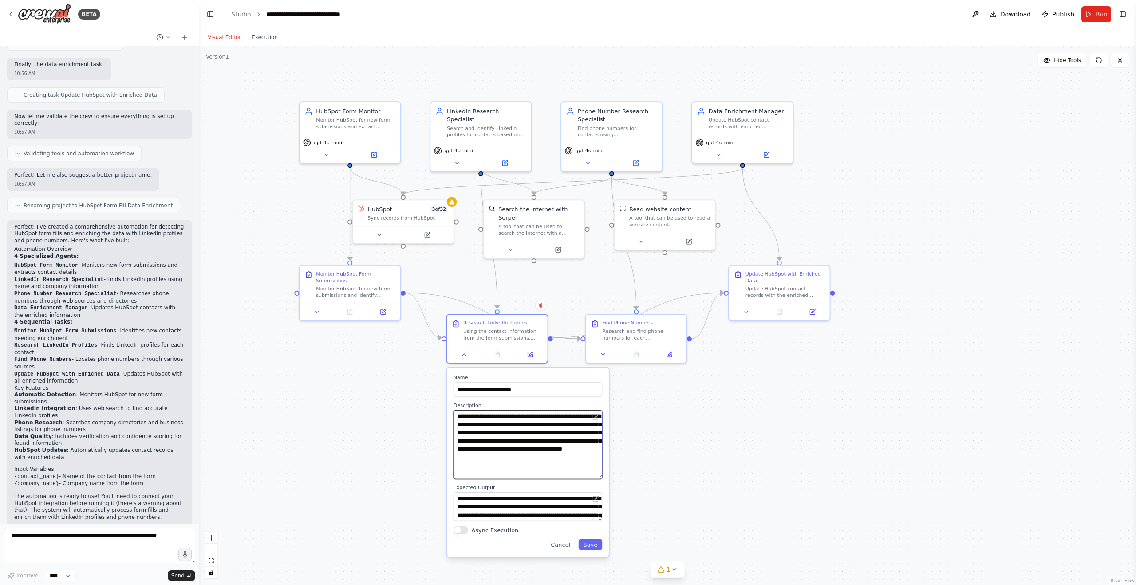
drag, startPoint x: 600, startPoint y: 437, endPoint x: 598, endPoint y: 476, distance: 39.5
click at [598, 476] on textarea "**********" at bounding box center [527, 444] width 149 height 69
drag, startPoint x: 601, startPoint y: 518, endPoint x: 604, endPoint y: 554, distance: 36.6
click at [604, 554] on div "**********" at bounding box center [528, 479] width 162 height 225
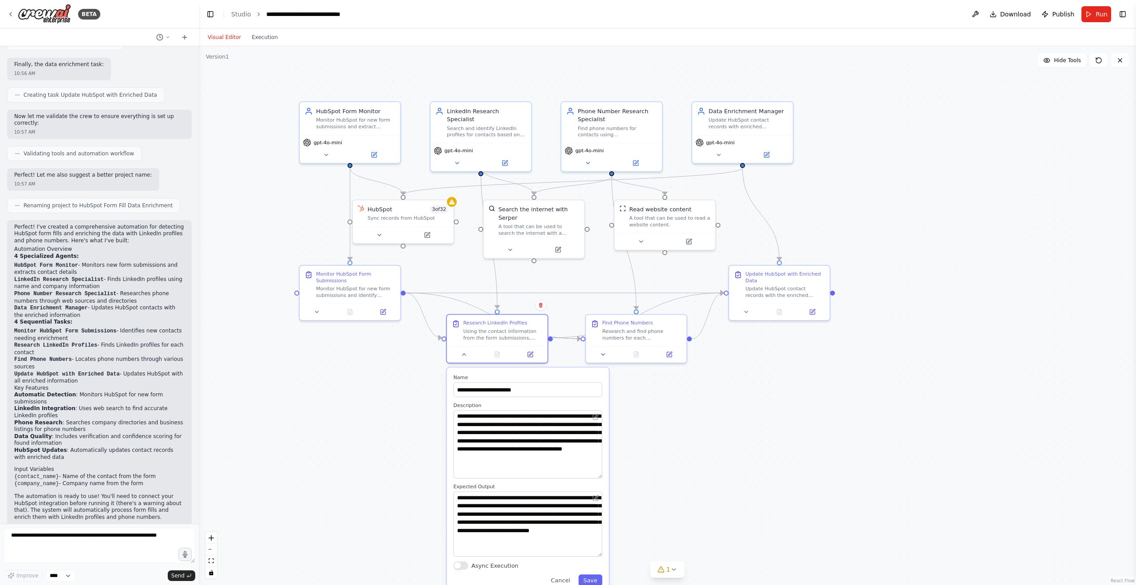
click at [680, 442] on div ".deletable-edge-delete-btn { width: 20px; height: 20px; border: 0px solid #ffff…" at bounding box center [667, 315] width 937 height 539
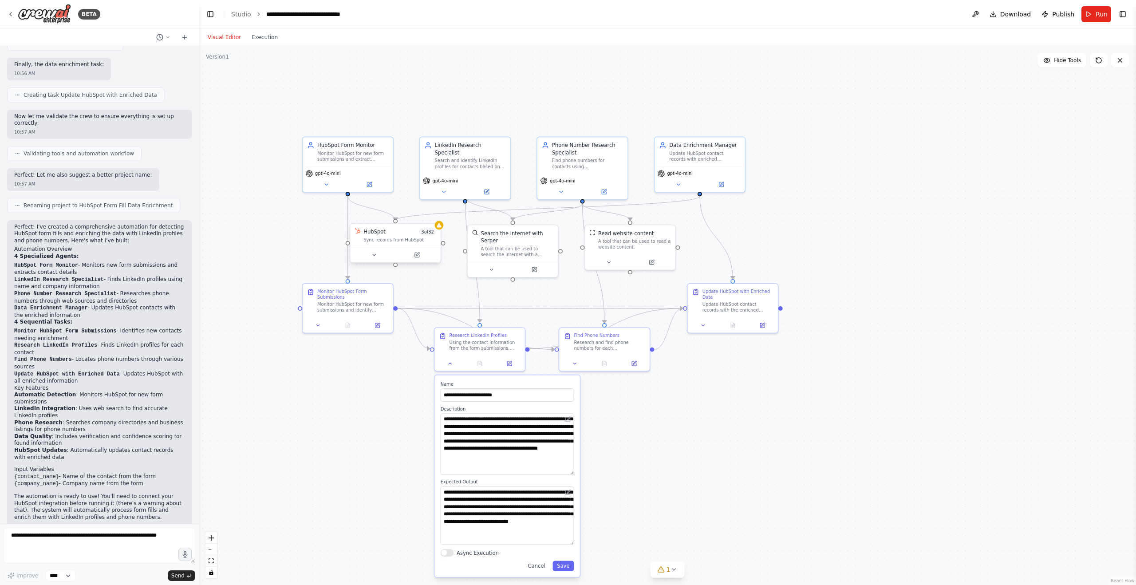
click at [397, 233] on div "HubSpot 3 of 32" at bounding box center [399, 232] width 73 height 8
click at [417, 254] on icon at bounding box center [418, 254] width 4 height 4
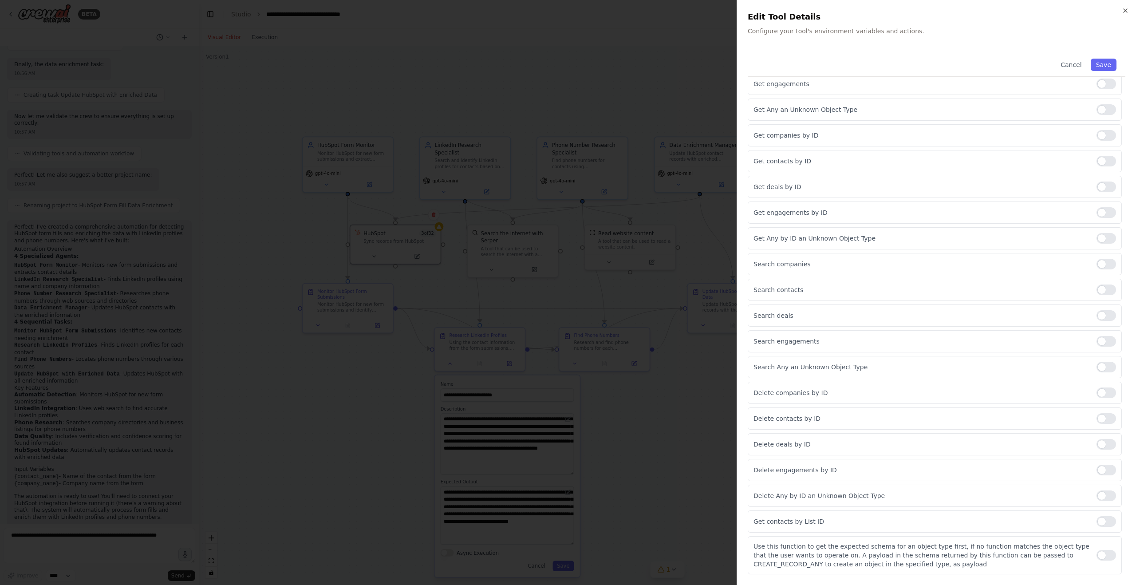
scroll to position [0, 0]
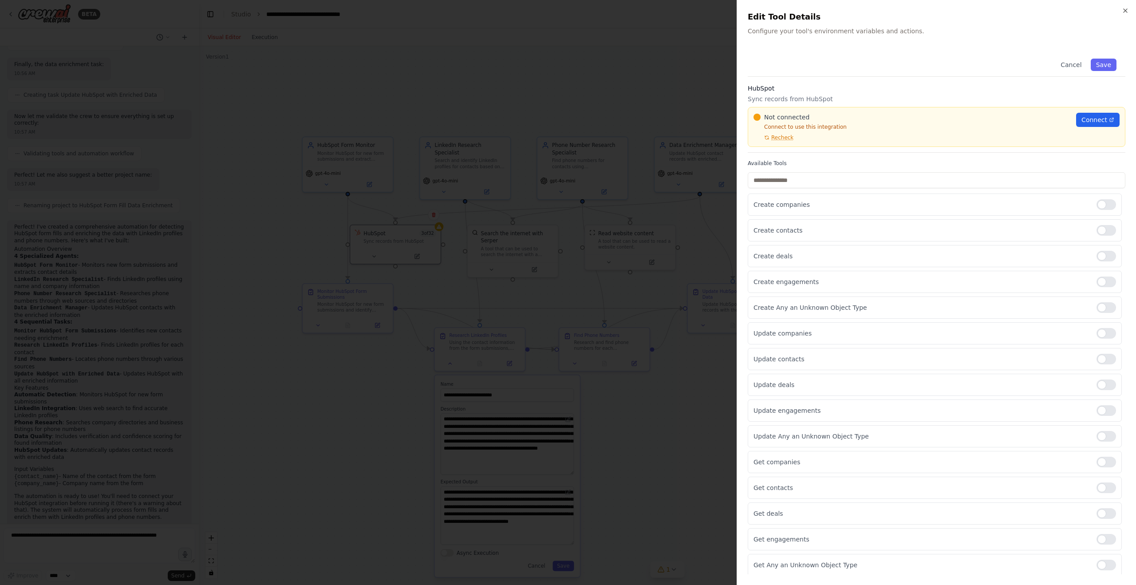
click at [1125, 14] on div "Close Edit Tool Details Configure your tool's environment variables and actions…" at bounding box center [936, 292] width 399 height 585
click at [1127, 13] on icon "button" at bounding box center [1125, 10] width 7 height 7
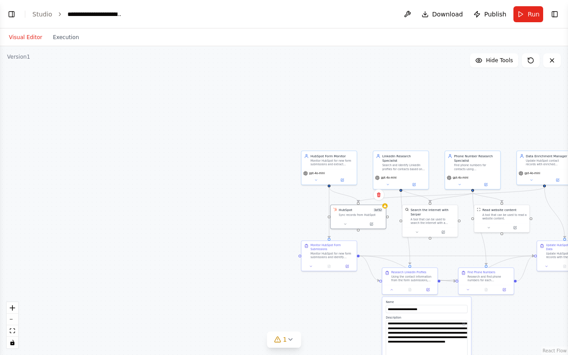
select select "****"
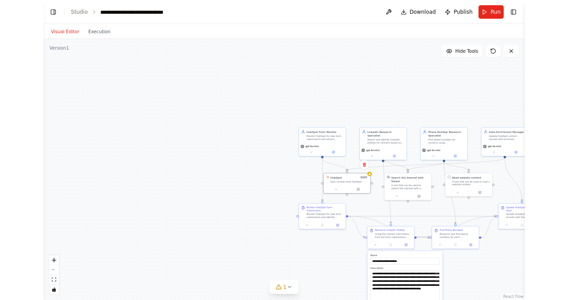
scroll to position [742, 0]
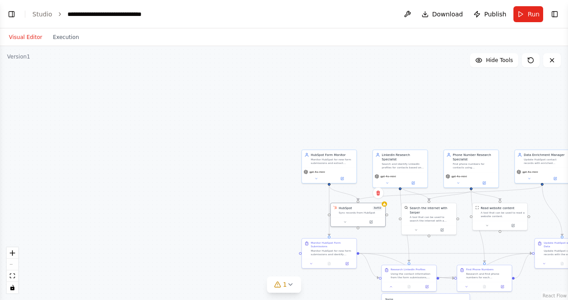
click at [259, 187] on div ".deletable-edge-delete-btn { width: 20px; height: 20px; border: 0px solid #ffff…" at bounding box center [284, 173] width 568 height 254
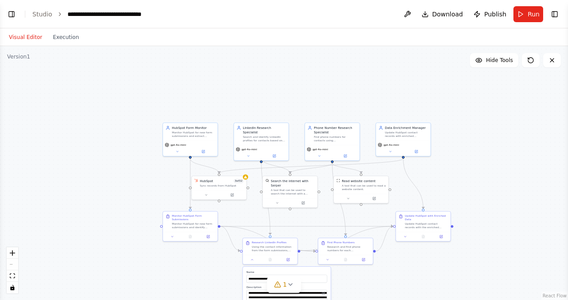
drag, startPoint x: 365, startPoint y: 92, endPoint x: 234, endPoint y: 50, distance: 137.9
click at [234, 50] on div ".deletable-edge-delete-btn { width: 20px; height: 20px; border: 0px solid #ffff…" at bounding box center [284, 173] width 568 height 254
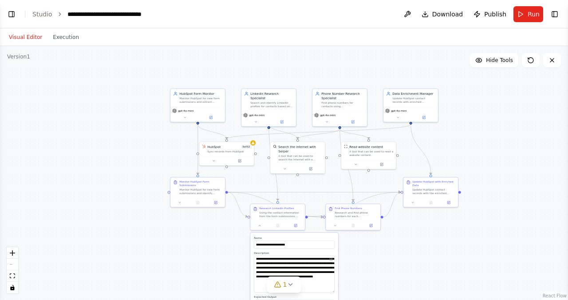
drag, startPoint x: 91, startPoint y: 251, endPoint x: 83, endPoint y: 176, distance: 75.4
click at [83, 176] on div ".deletable-edge-delete-btn { width: 20px; height: 20px; border: 0px solid #ffff…" at bounding box center [284, 173] width 568 height 254
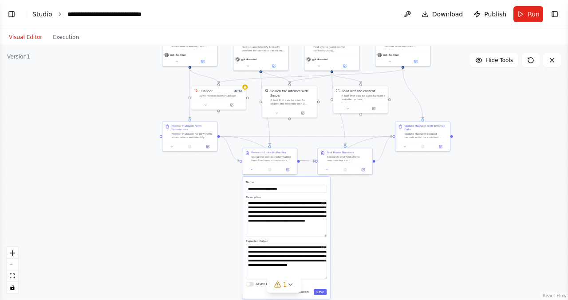
click at [46, 15] on link "Studio" at bounding box center [42, 14] width 20 height 7
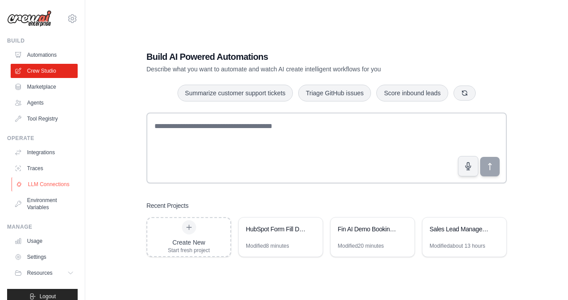
scroll to position [11, 0]
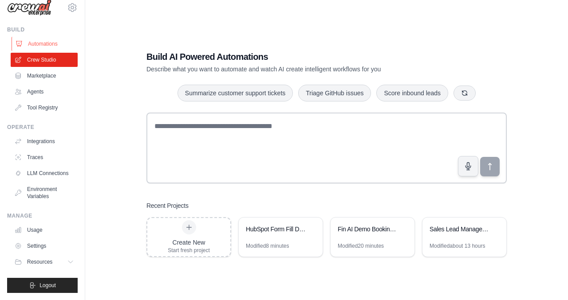
click at [38, 46] on link "Automations" at bounding box center [45, 44] width 67 height 14
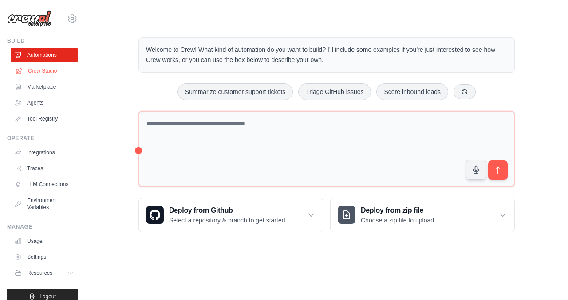
click at [42, 70] on link "Crew Studio" at bounding box center [45, 71] width 67 height 14
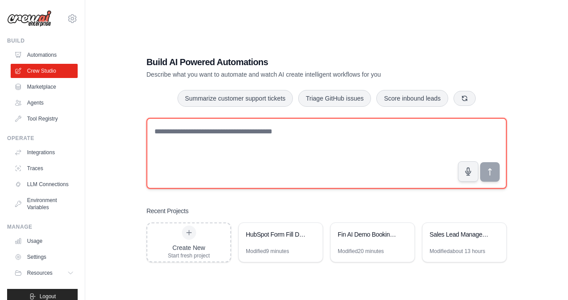
click at [272, 150] on textarea at bounding box center [326, 153] width 360 height 71
paste textarea "**********"
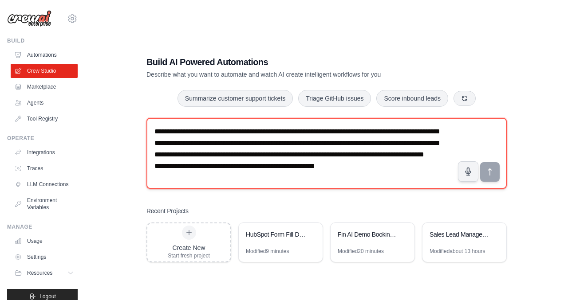
scroll to position [17, 0]
type textarea "**********"
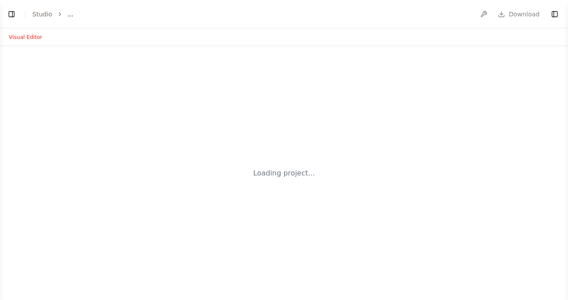
select select "****"
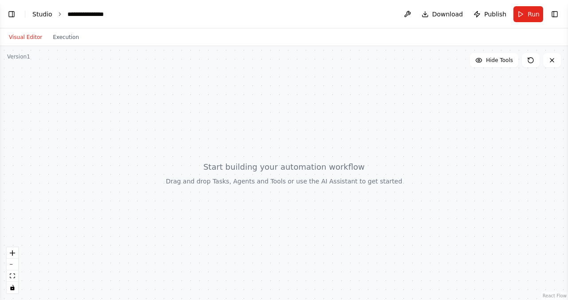
click at [43, 12] on link "Studio" at bounding box center [42, 14] width 20 height 7
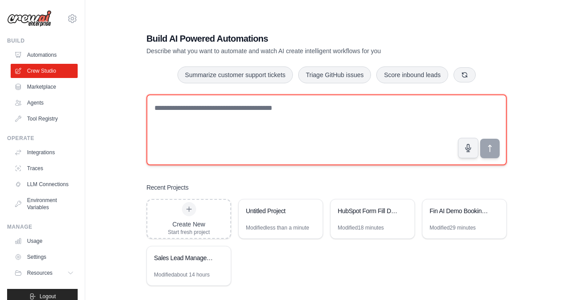
click at [251, 115] on textarea at bounding box center [326, 130] width 360 height 71
paste textarea "**********"
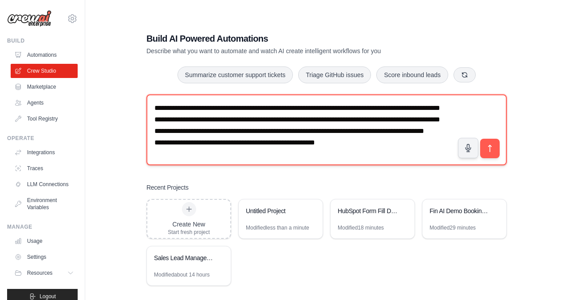
click at [151, 133] on textarea "**********" at bounding box center [326, 130] width 360 height 71
click at [152, 143] on textarea "**********" at bounding box center [326, 130] width 360 height 71
click at [182, 124] on textarea "**********" at bounding box center [326, 130] width 360 height 71
click at [245, 132] on textarea "**********" at bounding box center [326, 130] width 360 height 71
click at [155, 155] on textarea "**********" at bounding box center [326, 130] width 360 height 71
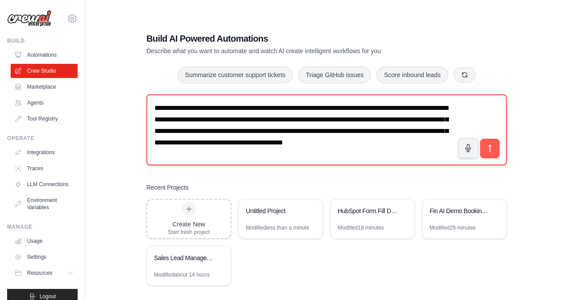
scroll to position [3, 0]
type textarea "**********"
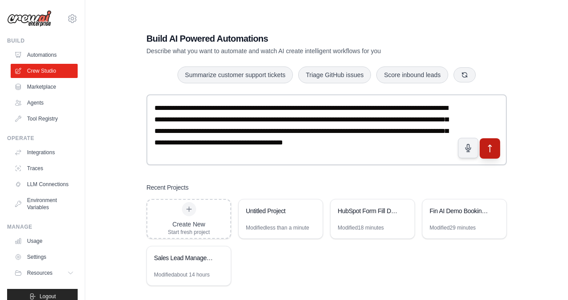
click at [494, 139] on button "submit" at bounding box center [490, 148] width 20 height 20
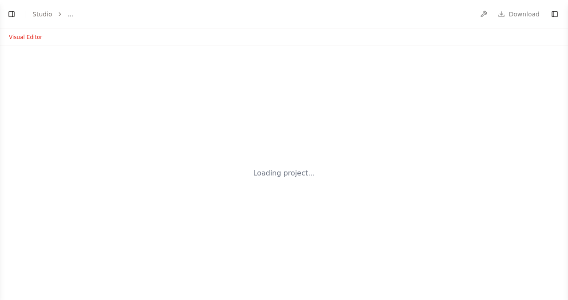
select select "****"
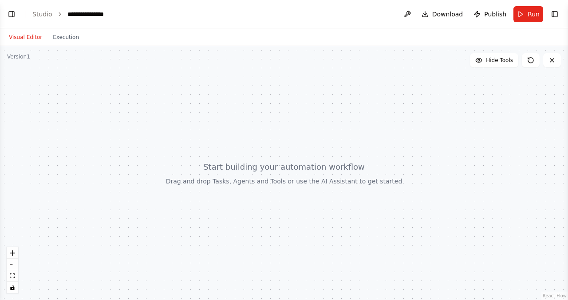
click at [115, 159] on div at bounding box center [284, 173] width 568 height 254
click at [531, 59] on icon at bounding box center [530, 60] width 7 height 7
click at [13, 16] on button "Toggle Left Sidebar" at bounding box center [11, 14] width 12 height 12
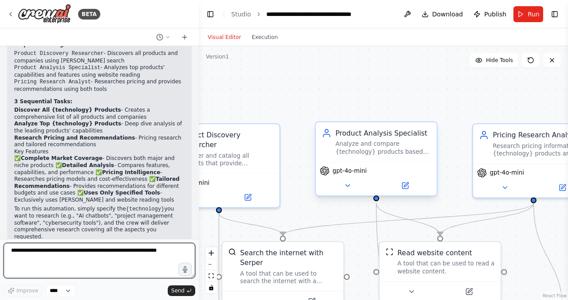
scroll to position [578, 0]
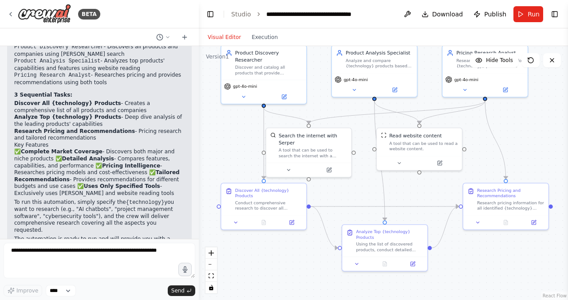
drag, startPoint x: 405, startPoint y: 267, endPoint x: 399, endPoint y: 186, distance: 80.5
click at [399, 186] on div ".deletable-edge-delete-btn { width: 20px; height: 20px; border: 0px solid #ffff…" at bounding box center [383, 173] width 369 height 254
click at [524, 18] on button "Run" at bounding box center [528, 14] width 30 height 16
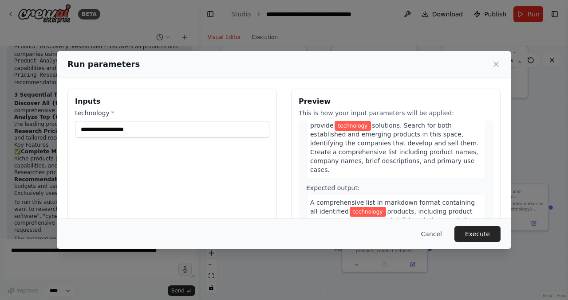
scroll to position [13, 0]
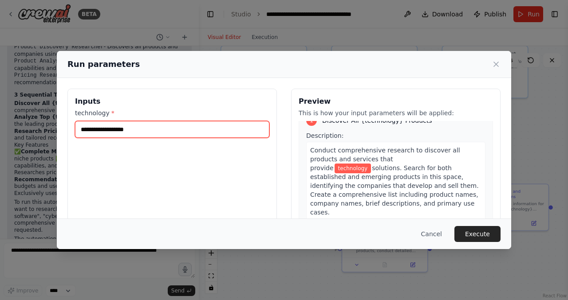
click at [201, 132] on input "technology *" at bounding box center [172, 129] width 194 height 17
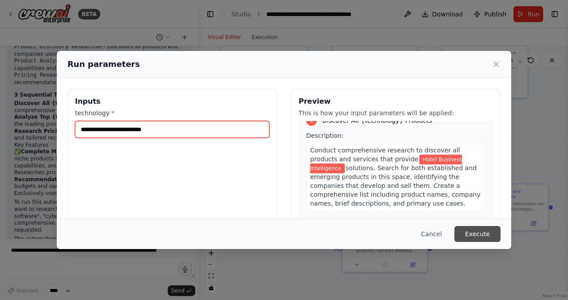
type input "**********"
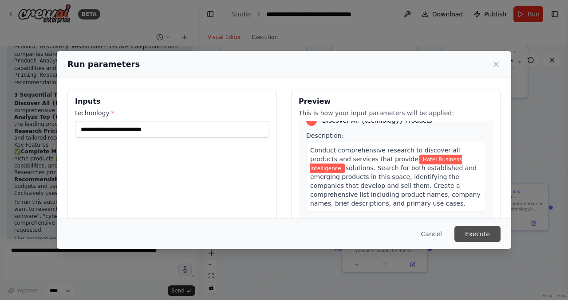
click at [468, 231] on button "Execute" at bounding box center [477, 234] width 46 height 16
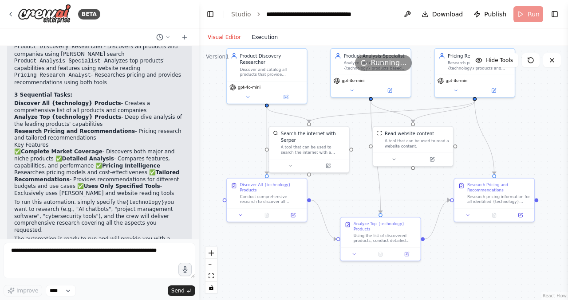
click at [259, 41] on button "Execution" at bounding box center [264, 37] width 37 height 11
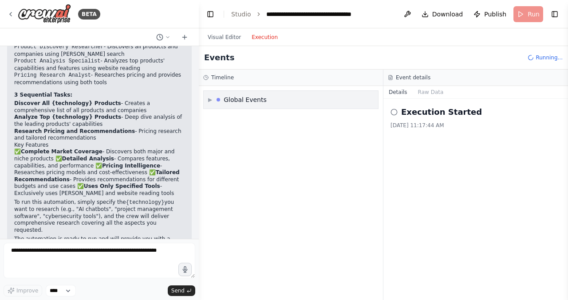
click at [300, 100] on div "▶ Global Events" at bounding box center [291, 100] width 174 height 18
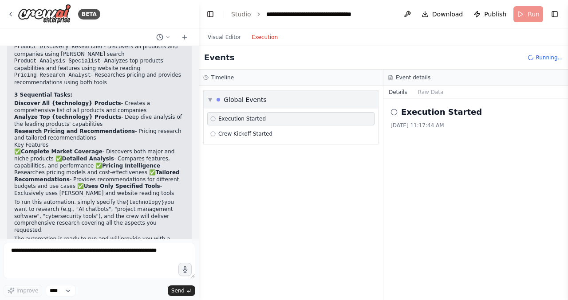
click at [300, 100] on div "▼ Global Events" at bounding box center [291, 100] width 174 height 18
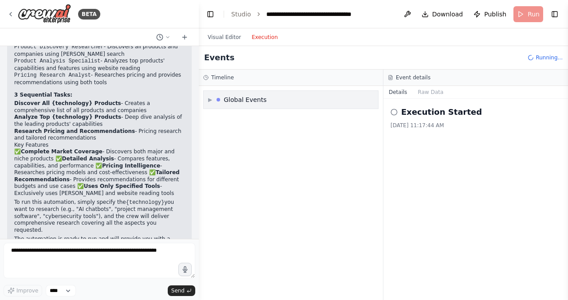
click at [299, 100] on div "▶ Global Events" at bounding box center [291, 100] width 174 height 18
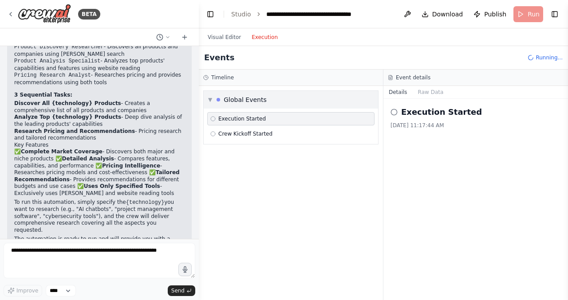
click at [209, 97] on span "▼" at bounding box center [210, 99] width 4 height 7
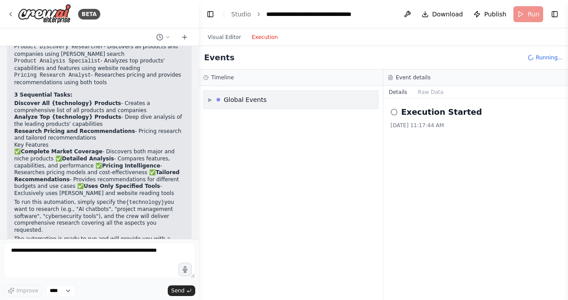
click at [209, 97] on span "▶" at bounding box center [210, 99] width 4 height 7
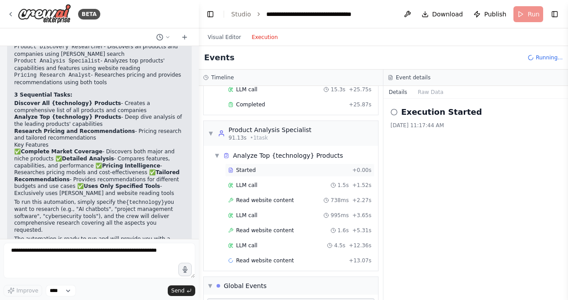
scroll to position [144, 0]
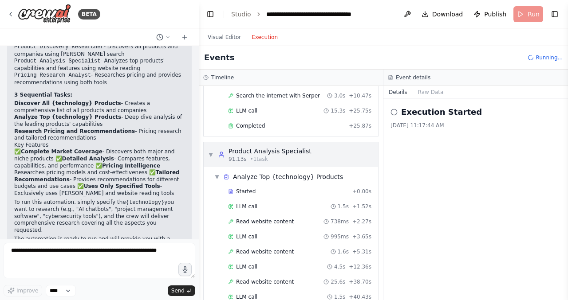
click at [214, 150] on div "▼ Product Analysis Specialist 91.13s • 1 task" at bounding box center [259, 155] width 103 height 16
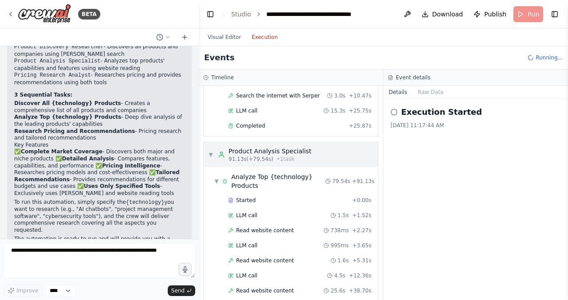
click at [212, 158] on span "▼" at bounding box center [210, 154] width 5 height 7
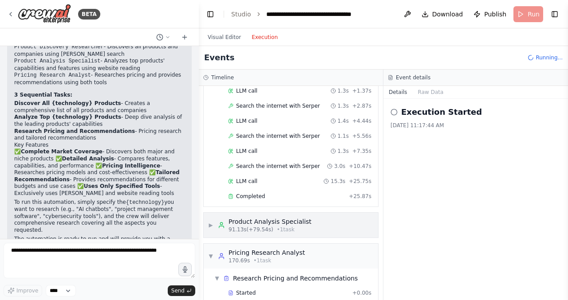
scroll to position [0, 0]
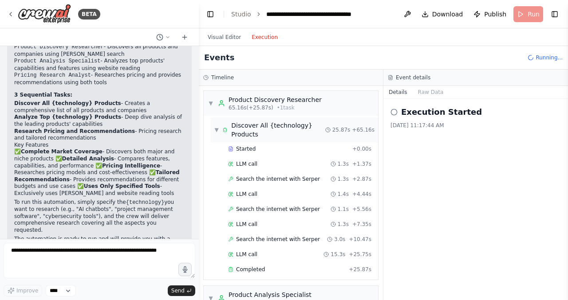
click at [215, 124] on div "▼ Discover All {technology} Products" at bounding box center [269, 130] width 111 height 18
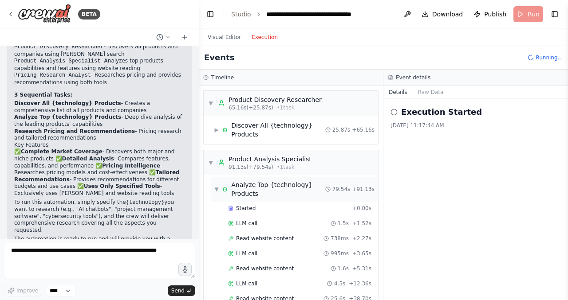
click at [215, 184] on div "▼ Analyze Top {technology} Products" at bounding box center [269, 190] width 111 height 18
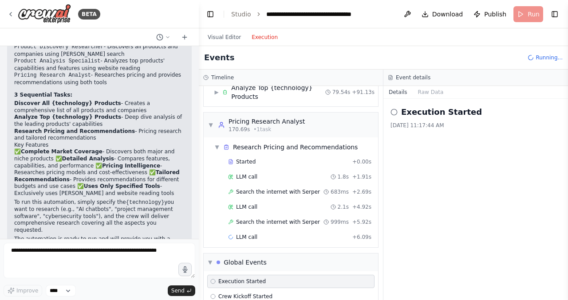
scroll to position [97, 0]
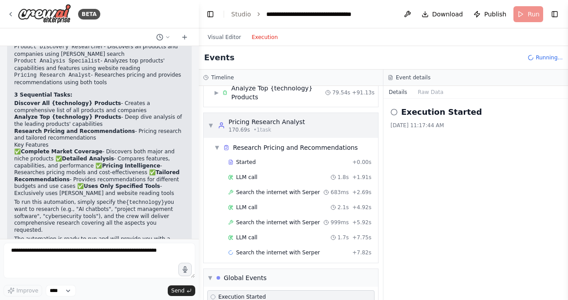
click at [210, 128] on span "▼" at bounding box center [210, 125] width 5 height 7
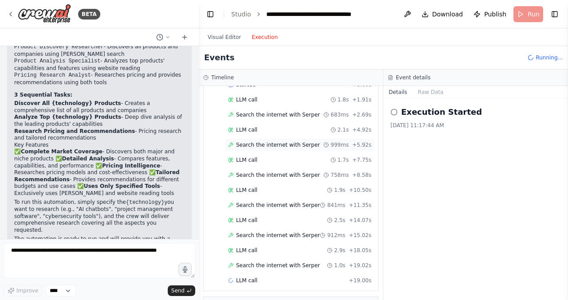
scroll to position [0, 0]
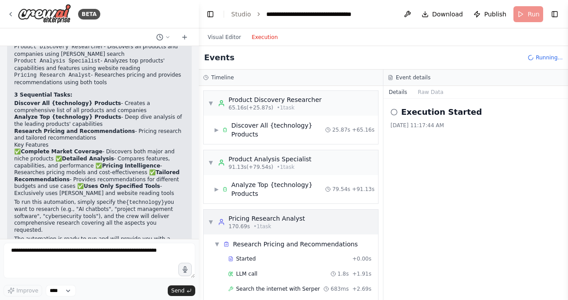
click at [213, 219] on div "▼ Pricing Research Analyst 170.69s • 1 task" at bounding box center [256, 222] width 97 height 16
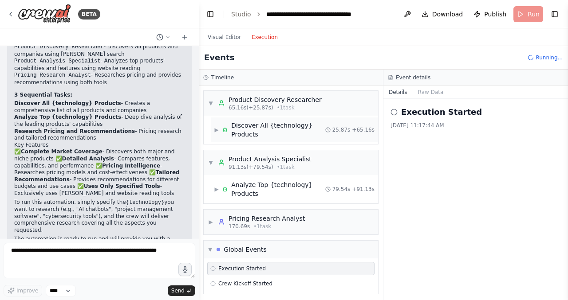
scroll to position [4, 0]
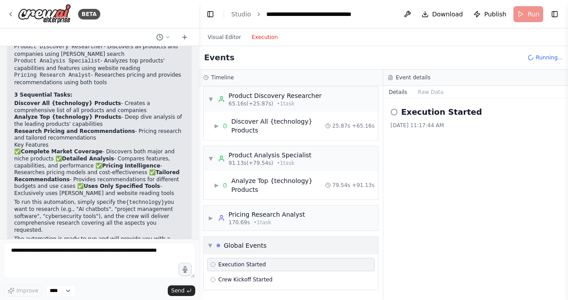
click at [212, 245] on span "▼" at bounding box center [210, 245] width 4 height 7
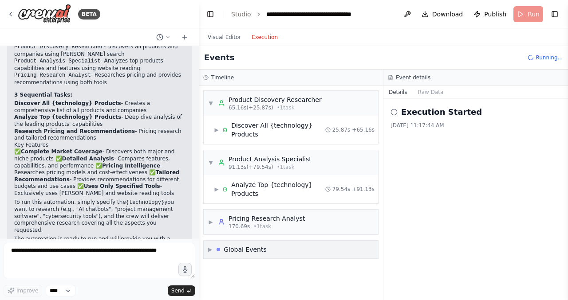
scroll to position [0, 0]
click at [212, 245] on div "▶ Global Events" at bounding box center [237, 249] width 59 height 9
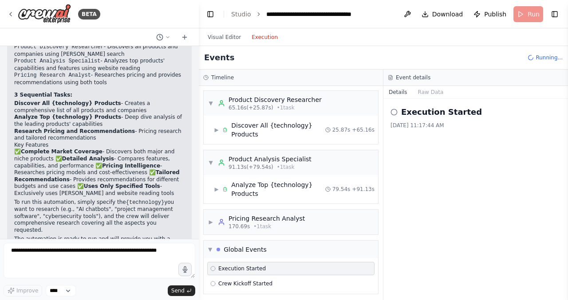
click at [242, 268] on span "Execution Started" at bounding box center [241, 268] width 47 height 7
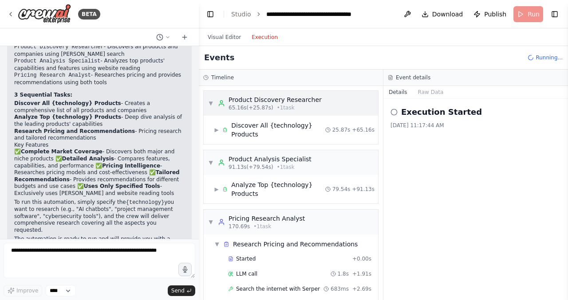
click at [209, 98] on div "▼ Product Discovery Researcher 65.16s (+25.87s) • 1 task" at bounding box center [265, 103] width 114 height 16
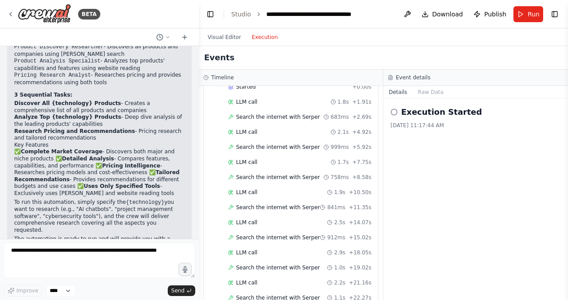
scroll to position [379, 0]
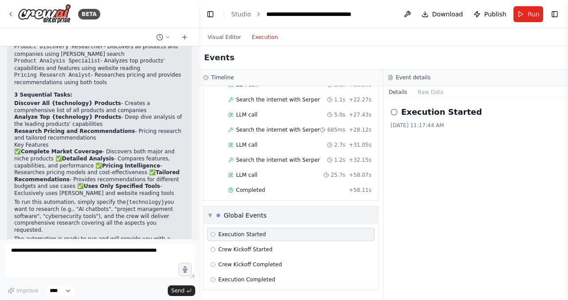
click at [210, 212] on span "▼" at bounding box center [210, 215] width 4 height 7
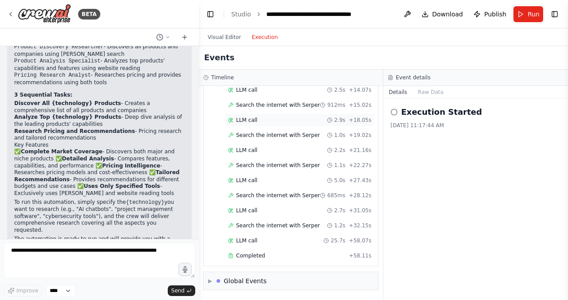
scroll to position [0, 0]
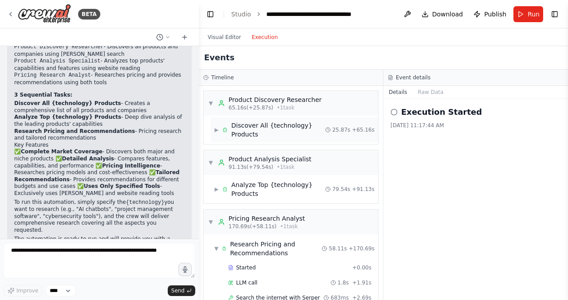
click at [215, 130] on span "▶" at bounding box center [216, 129] width 4 height 7
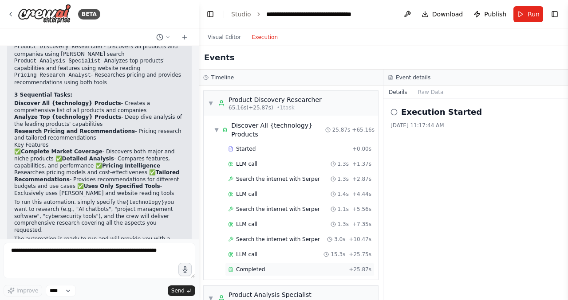
click at [242, 272] on span "Completed" at bounding box center [250, 269] width 29 height 7
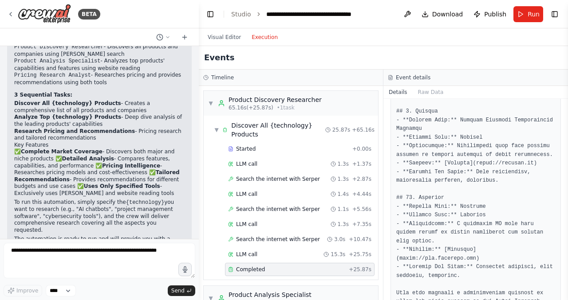
scroll to position [879, 0]
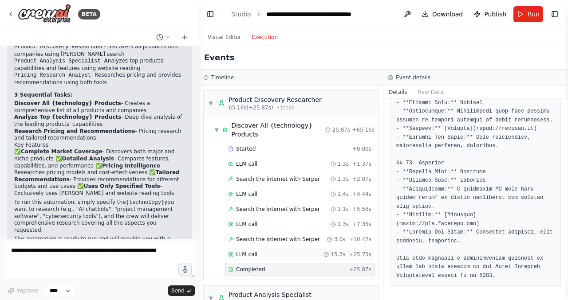
click at [291, 250] on div "LLM call 15.3s + 25.75s" at bounding box center [300, 254] width 150 height 13
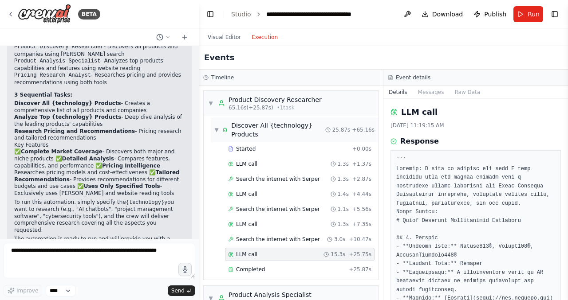
click at [213, 126] on div "▼ Discover All {technology} Products 25.87s + 65.16s" at bounding box center [294, 130] width 167 height 25
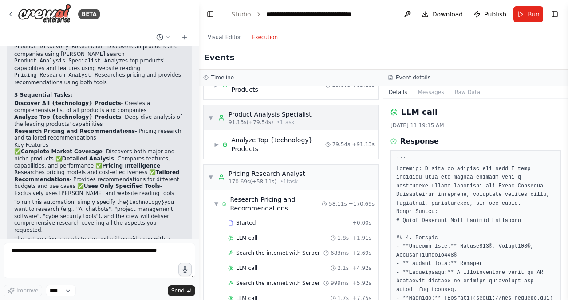
scroll to position [46, 0]
click at [215, 146] on span "▶" at bounding box center [216, 143] width 4 height 7
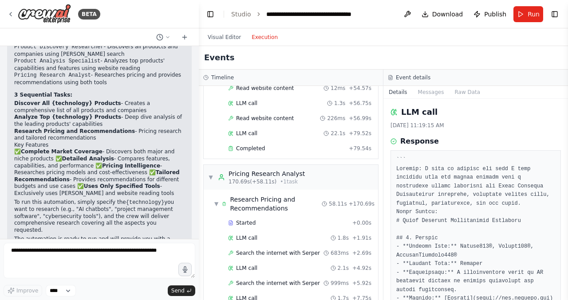
scroll to position [361, 0]
click at [262, 155] on div "Completed + 79.54s" at bounding box center [300, 148] width 150 height 13
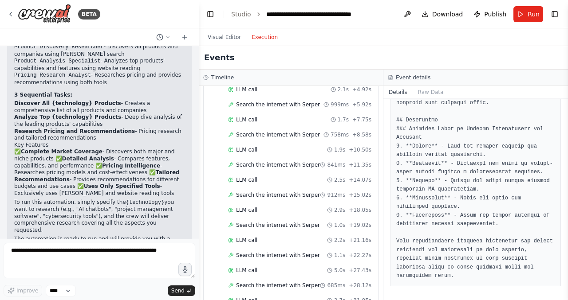
scroll to position [631, 0]
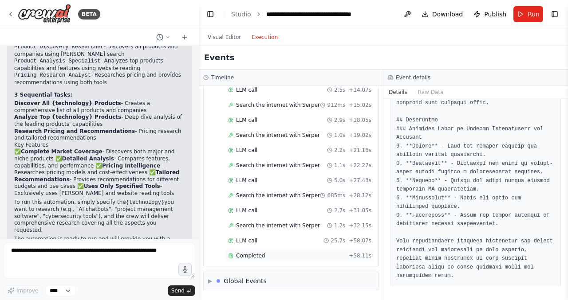
click at [264, 258] on div "Completed" at bounding box center [286, 255] width 117 height 7
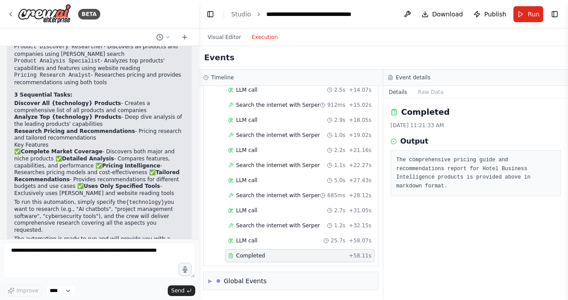
click at [455, 177] on pre "The comprehensive pricing guide and recommendations report for Hotel Business I…" at bounding box center [475, 173] width 159 height 35
click at [260, 243] on div "LLM call 25.7s + 58.07s" at bounding box center [299, 240] width 143 height 7
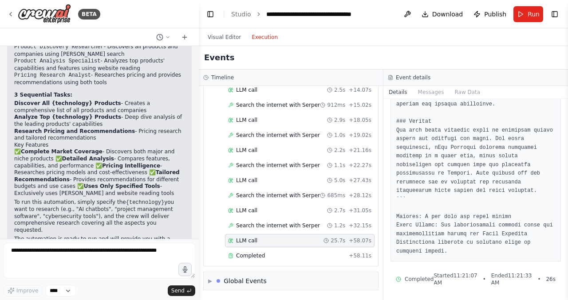
scroll to position [1148, 0]
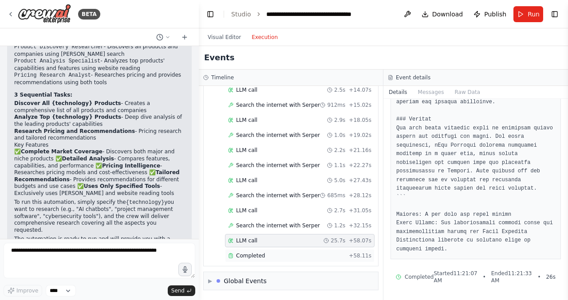
click at [261, 256] on span "Completed" at bounding box center [250, 255] width 29 height 7
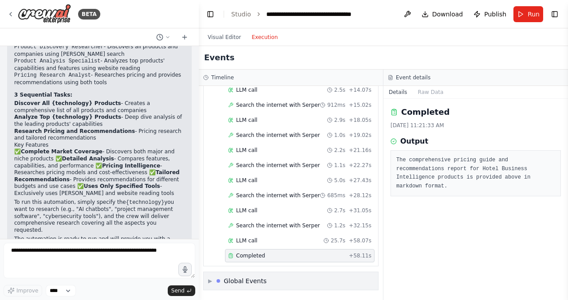
click at [212, 282] on span "▶" at bounding box center [210, 281] width 4 height 7
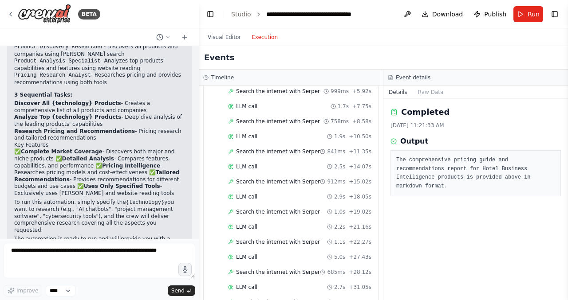
scroll to position [696, 0]
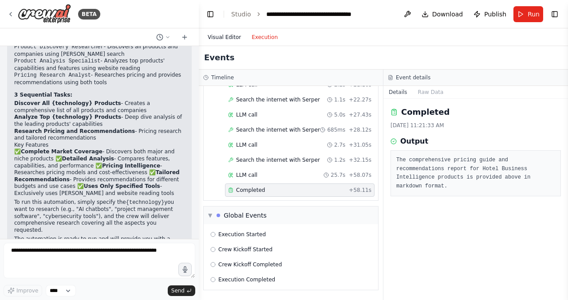
click at [228, 35] on button "Visual Editor" at bounding box center [224, 37] width 44 height 11
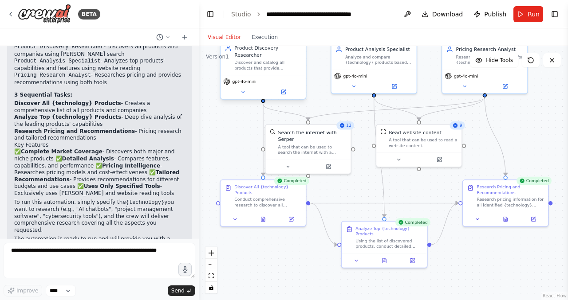
click at [282, 87] on div "gpt-4o-mini" at bounding box center [263, 87] width 85 height 24
click at [284, 94] on icon at bounding box center [282, 91] width 5 height 5
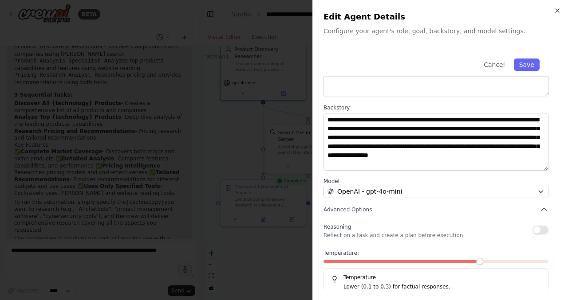
scroll to position [102, 0]
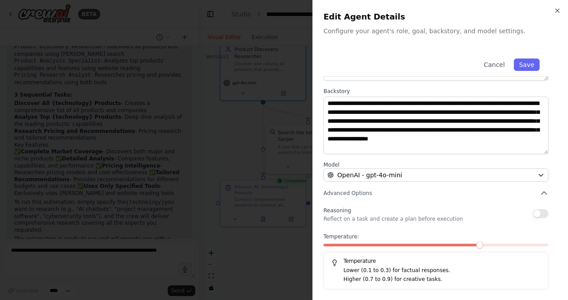
click at [406, 168] on label "Model" at bounding box center [435, 165] width 225 height 7
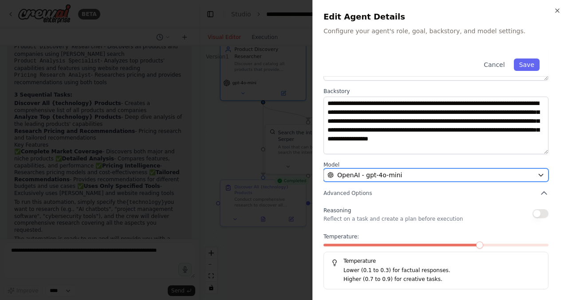
click at [405, 173] on div "OpenAI - gpt-4o-mini" at bounding box center [430, 175] width 206 height 9
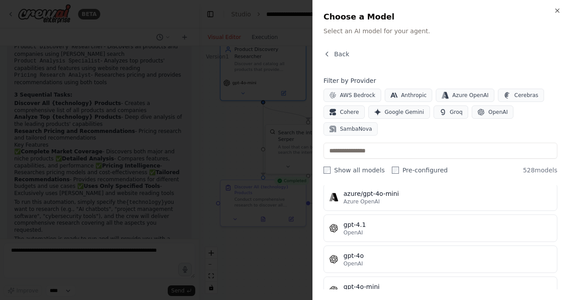
scroll to position [0, 0]
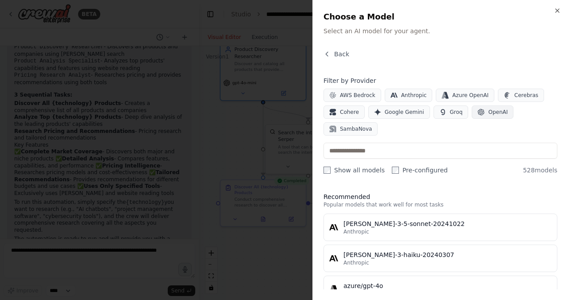
click at [489, 111] on span "OpenAI" at bounding box center [498, 112] width 20 height 7
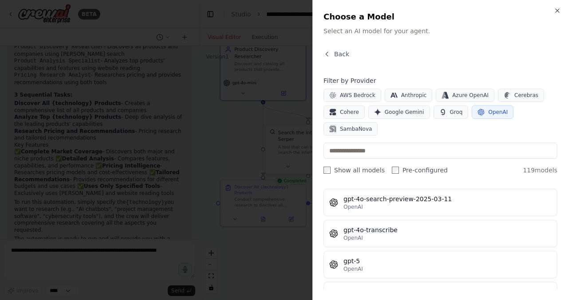
scroll to position [2060, 0]
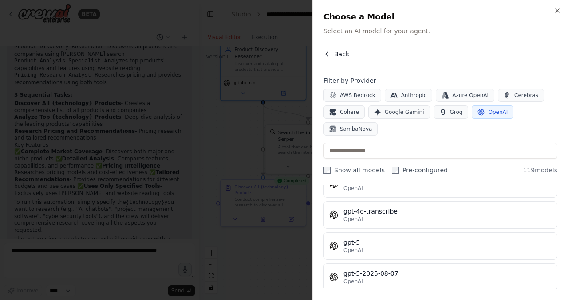
click at [332, 57] on button "Back" at bounding box center [336, 54] width 26 height 9
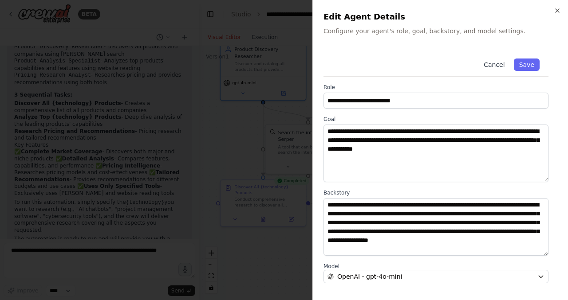
click at [495, 62] on button "Cancel" at bounding box center [494, 65] width 32 height 12
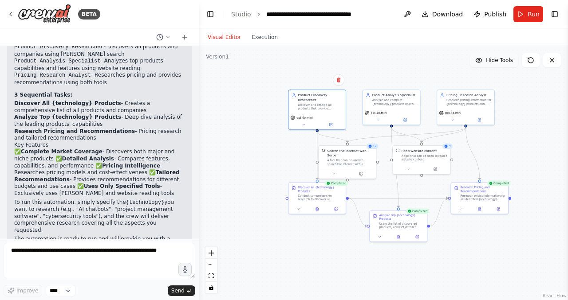
click at [502, 64] on button "Hide Tools" at bounding box center [494, 60] width 48 height 14
click at [499, 62] on span "Show Tools" at bounding box center [498, 60] width 29 height 7
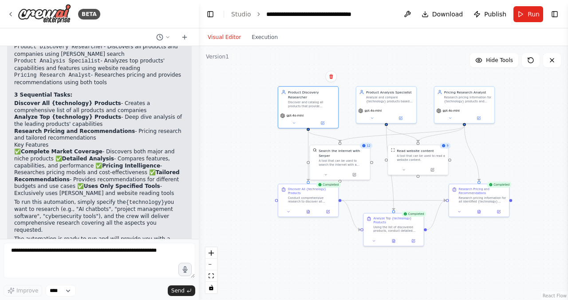
click at [532, 106] on div ".deletable-edge-delete-btn { width: 20px; height: 20px; border: 0px solid #ffff…" at bounding box center [383, 173] width 369 height 254
click at [382, 225] on div "Using the list of discovered products, conduct detailed analysis of the top {te…" at bounding box center [396, 229] width 47 height 8
click at [214, 277] on button "fit view" at bounding box center [211, 277] width 12 height 12
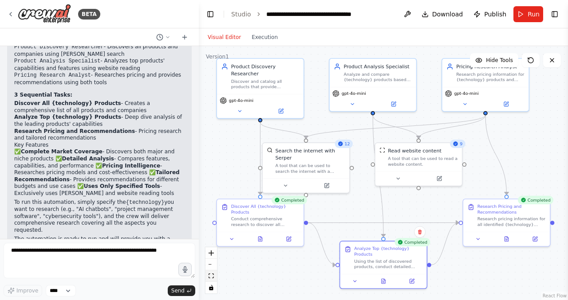
click at [214, 277] on button "fit view" at bounding box center [211, 277] width 12 height 12
click at [271, 31] on div "Visual Editor Execution" at bounding box center [242, 37] width 81 height 18
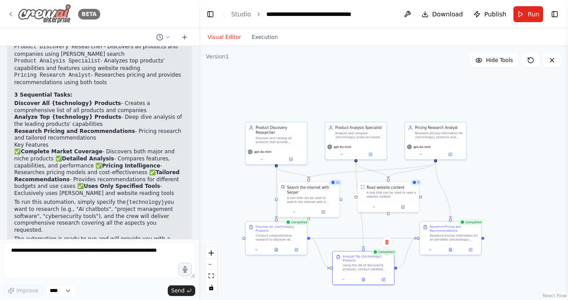
click at [12, 11] on icon at bounding box center [10, 14] width 7 height 7
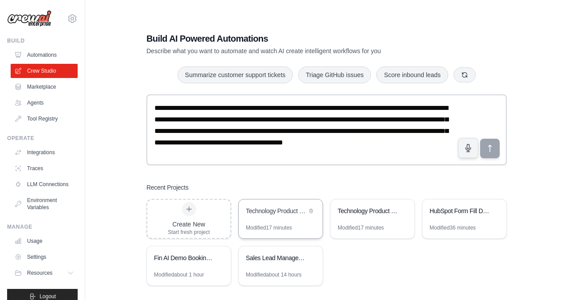
click at [274, 215] on div "Technology Product Research Automation" at bounding box center [276, 211] width 61 height 9
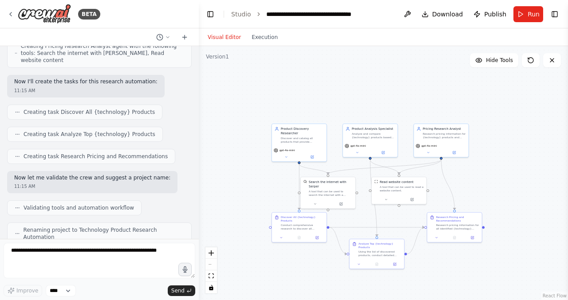
drag, startPoint x: 269, startPoint y: 196, endPoint x: 195, endPoint y: 193, distance: 74.2
click at [195, 193] on div "BETA I want to research all of the product available for a specific technology.…" at bounding box center [284, 150] width 568 height 300
click at [194, 193] on div "I want to research all of the product available for a specific technology. This…" at bounding box center [99, 142] width 199 height 193
click at [58, 288] on select "****" at bounding box center [61, 291] width 30 height 12
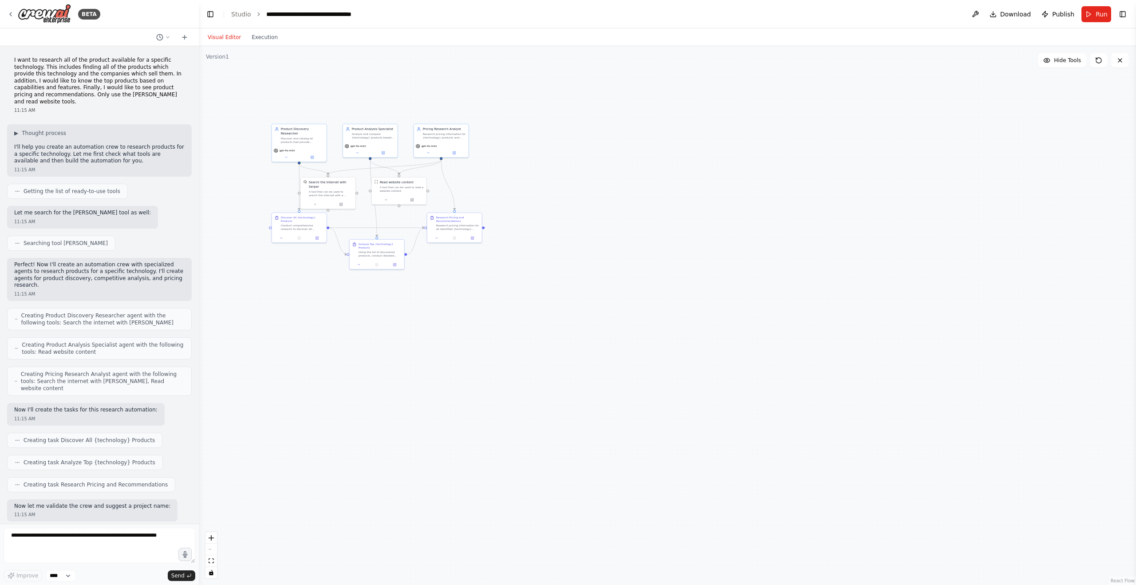
scroll to position [295, 0]
